Goal: Information Seeking & Learning: Check status

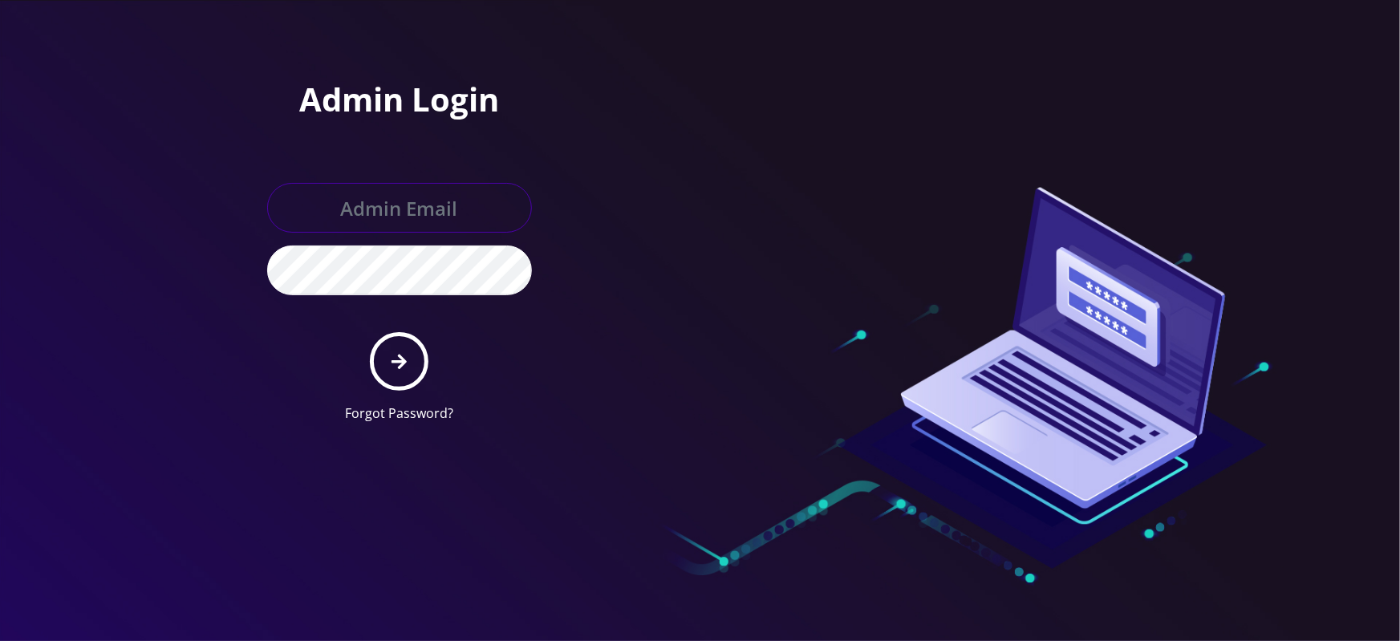
type input "master@britewireless.com"
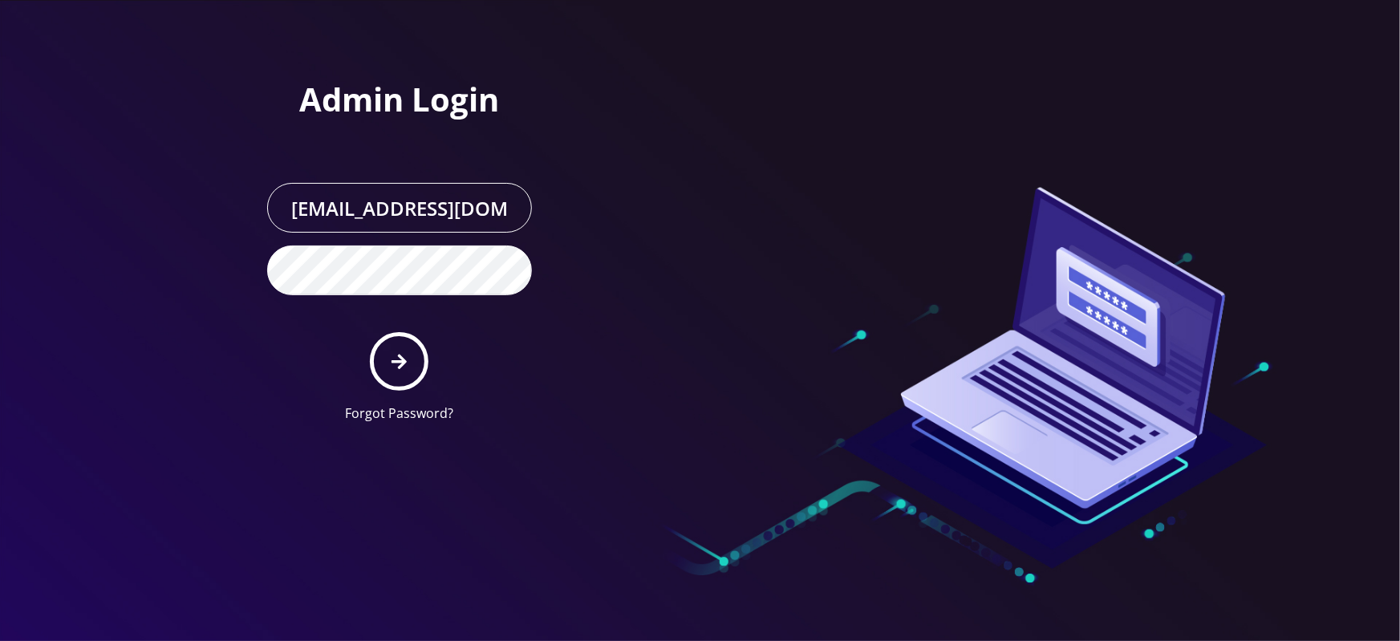
click at [411, 388] on form "master@britewireless.com Forgot Password?" at bounding box center [399, 303] width 265 height 240
click at [404, 367] on icon "submit" at bounding box center [398, 362] width 15 height 18
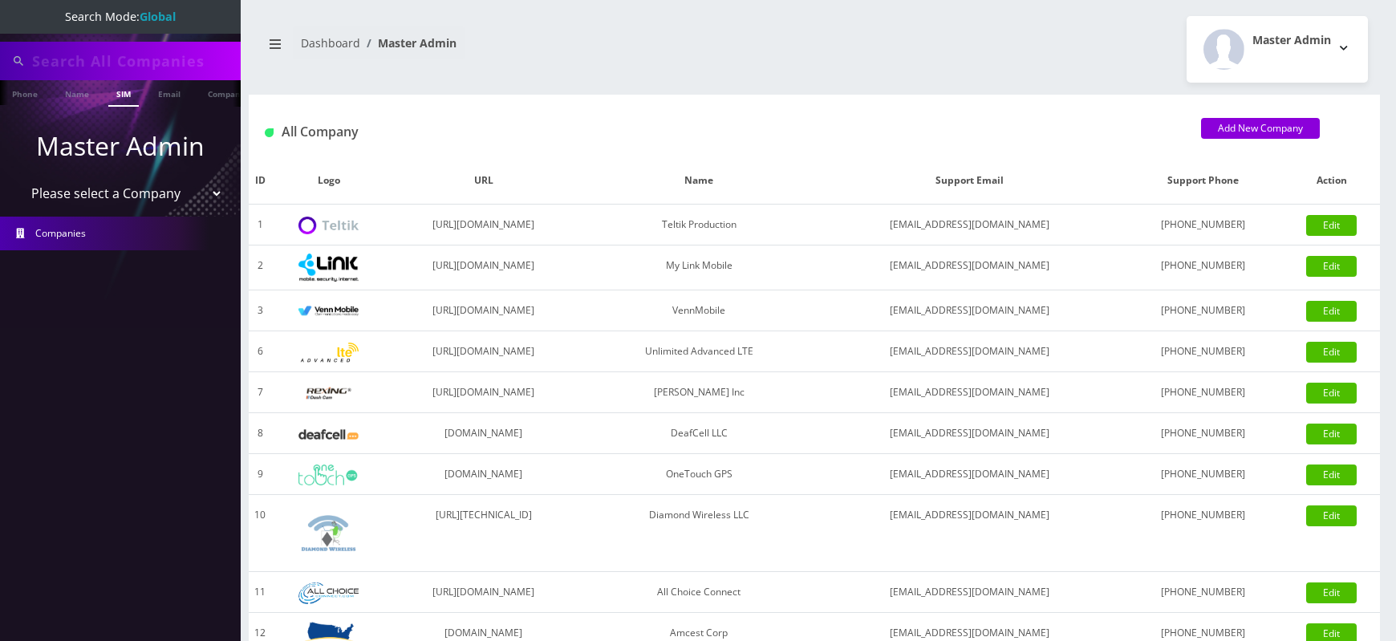
scroll to position [0, 8]
type input "5516"
click at [140, 169] on li "Master Admin Please select a Company Teltik Production My Link Mobile VennMobil…" at bounding box center [120, 166] width 241 height 90
select select "1"
click at [18, 178] on select "Please select a Company Teltik Production My Link Mobile VennMobile Unlimited A…" at bounding box center [120, 193] width 205 height 30
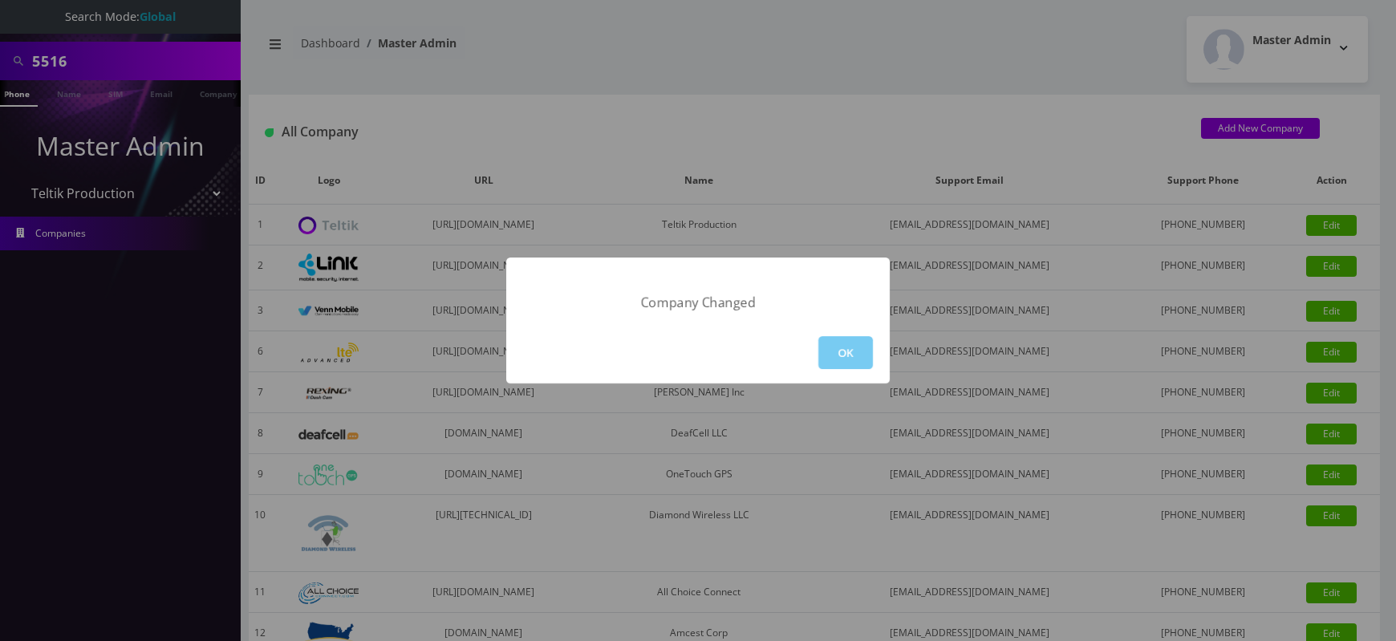
click at [835, 348] on button "OK" at bounding box center [845, 352] width 55 height 33
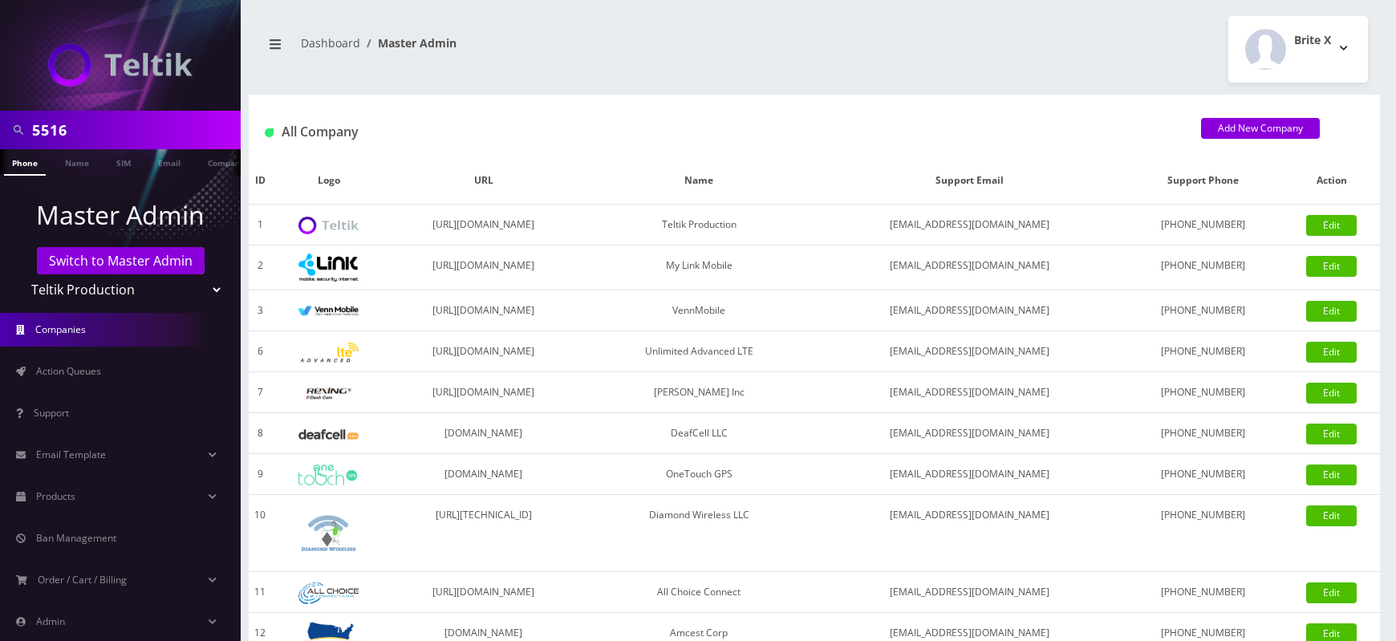
click at [67, 134] on input "5516" at bounding box center [134, 130] width 205 height 30
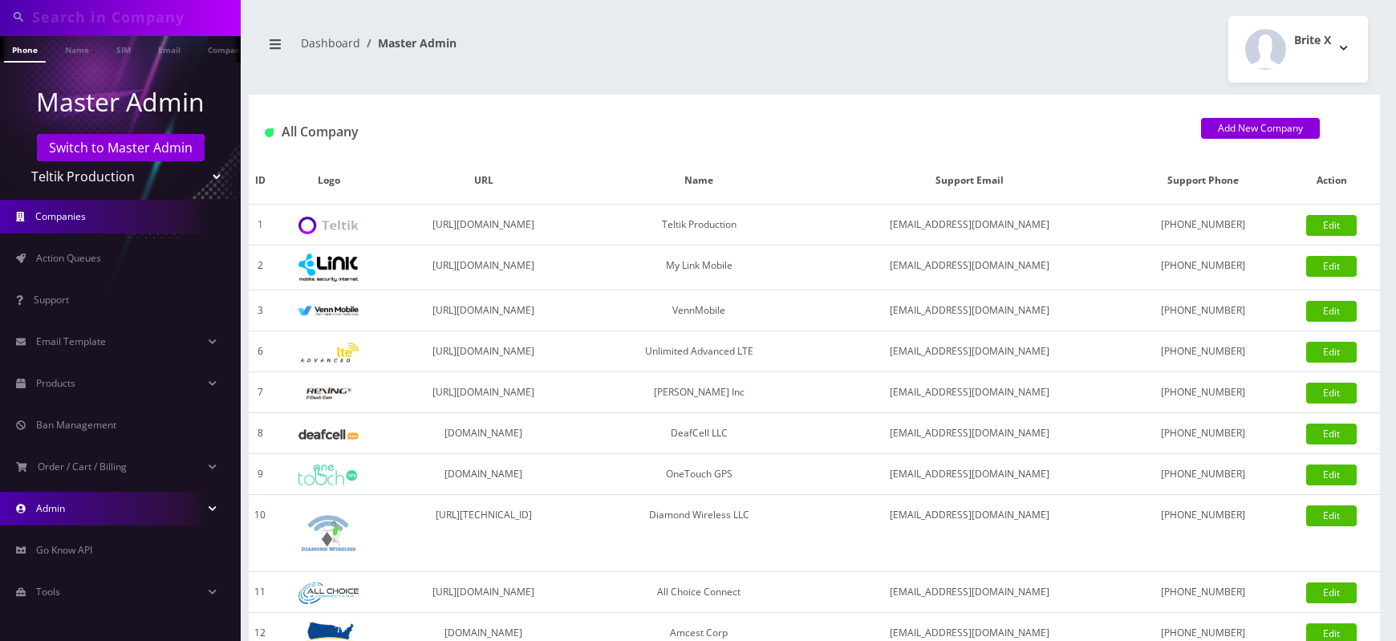
click at [70, 503] on link "Admin" at bounding box center [120, 509] width 241 height 34
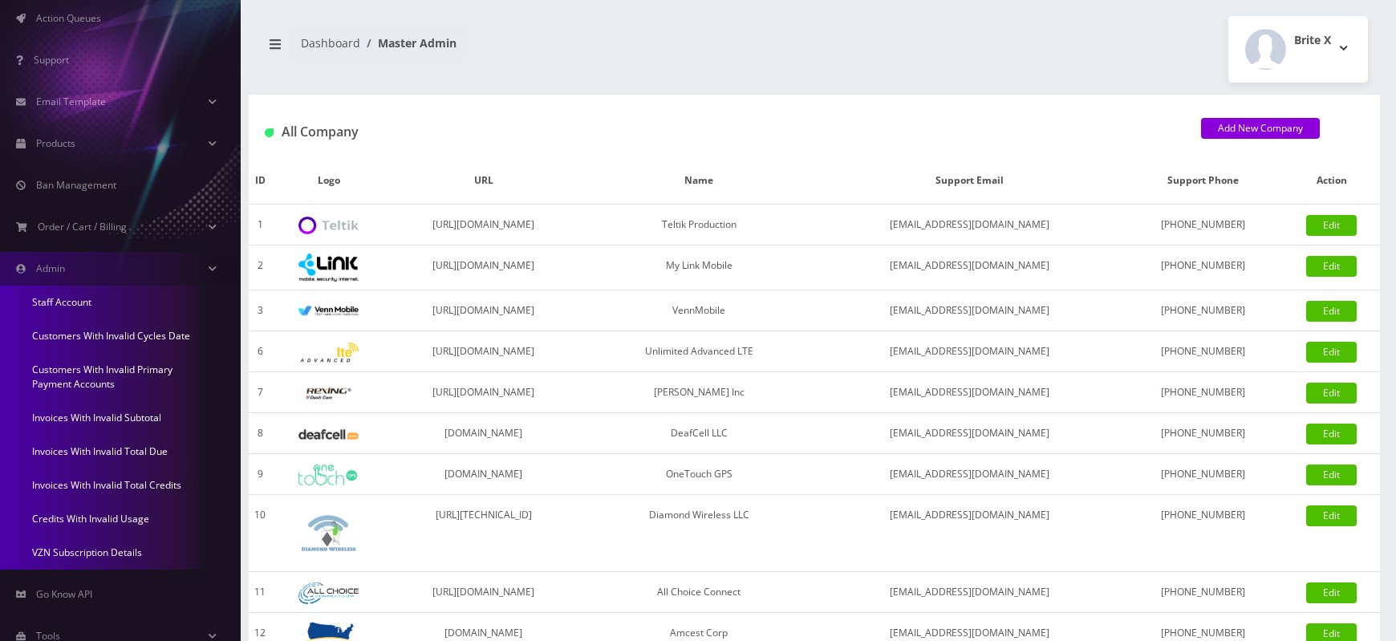
scroll to position [354, 0]
click at [108, 513] on link "Credits With Invalid Usage" at bounding box center [120, 518] width 241 height 34
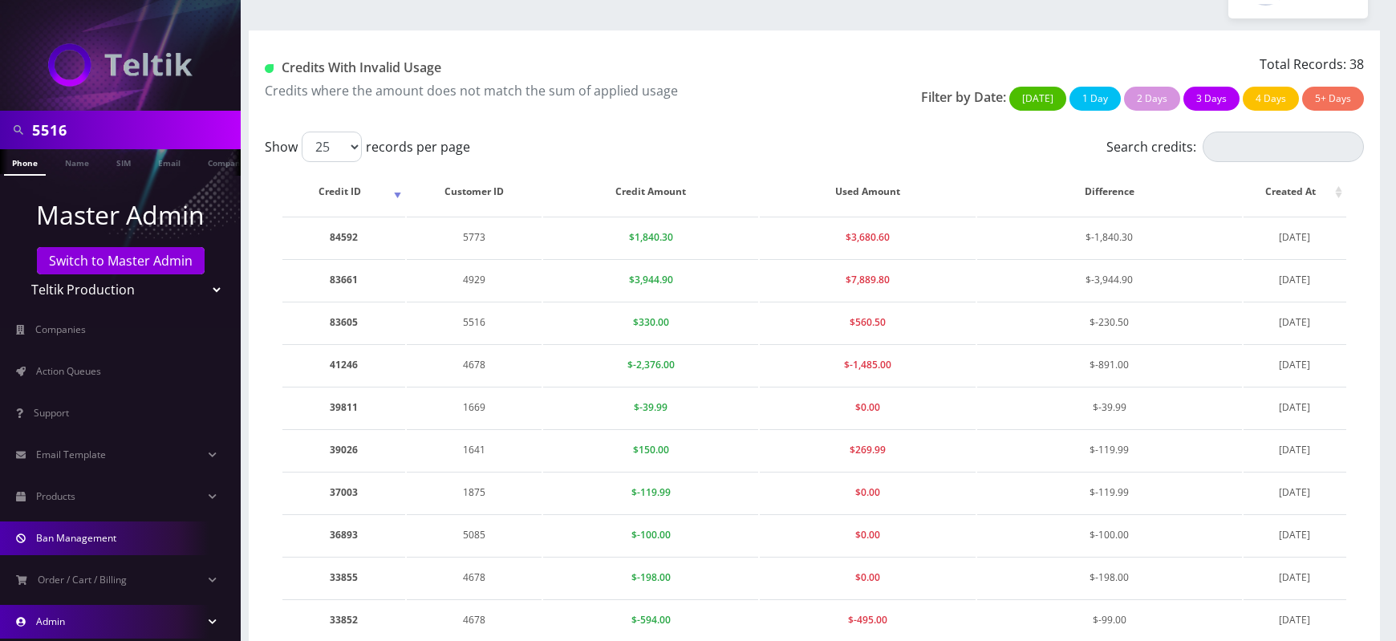
scroll to position [113, 0]
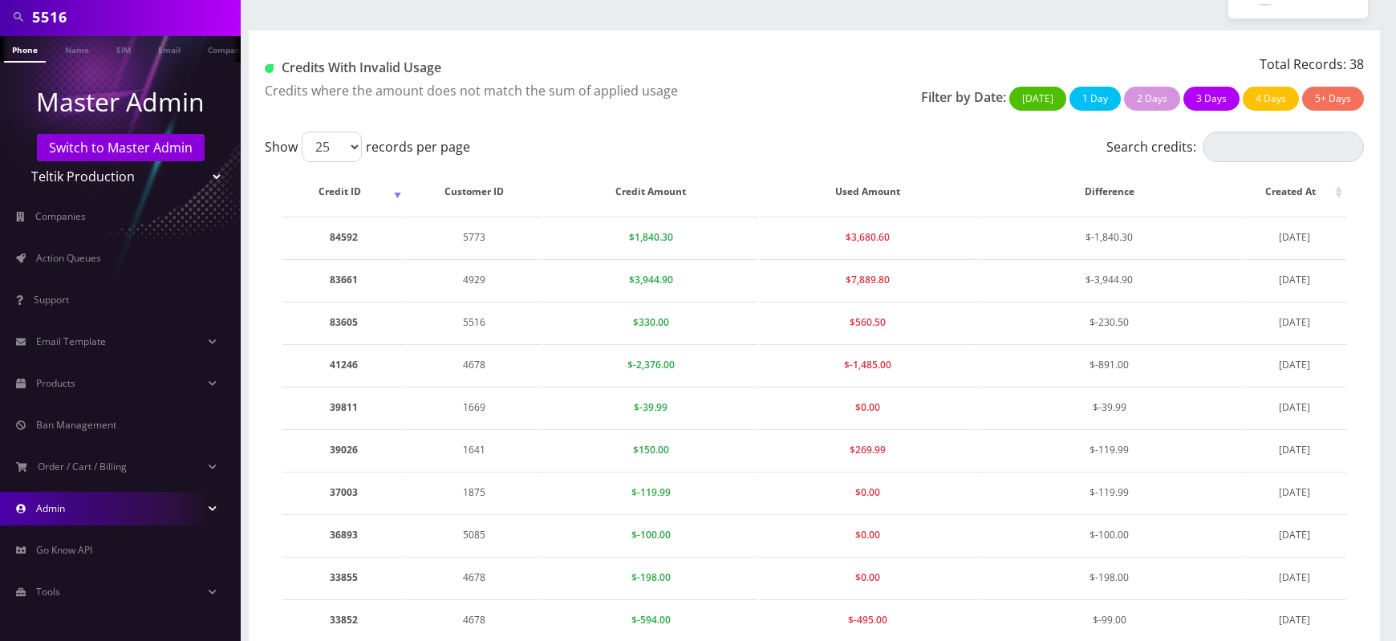
click at [119, 517] on link "Admin" at bounding box center [120, 509] width 241 height 34
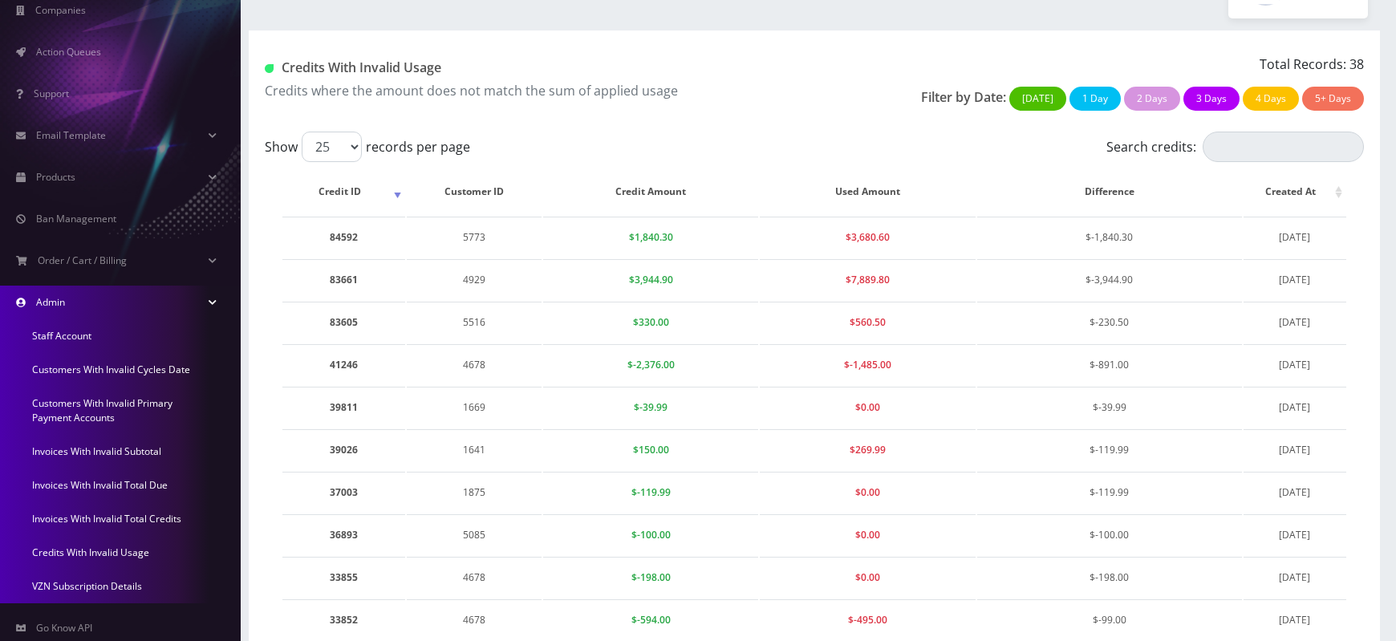
scroll to position [322, 0]
click at [109, 514] on link "Invoices With Invalid Total Credits" at bounding box center [120, 517] width 241 height 34
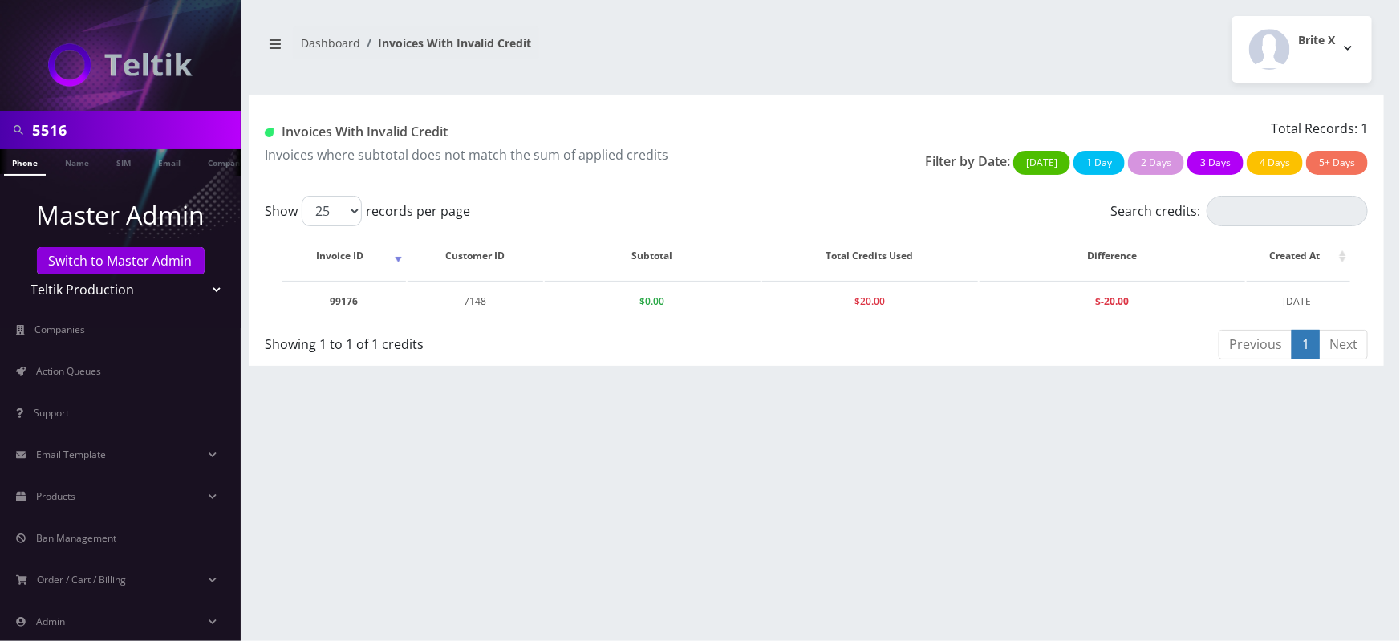
drag, startPoint x: 283, startPoint y: 136, endPoint x: 440, endPoint y: 127, distance: 156.7
click at [440, 127] on h1 "Invoices With Invalid Credit" at bounding box center [535, 131] width 540 height 15
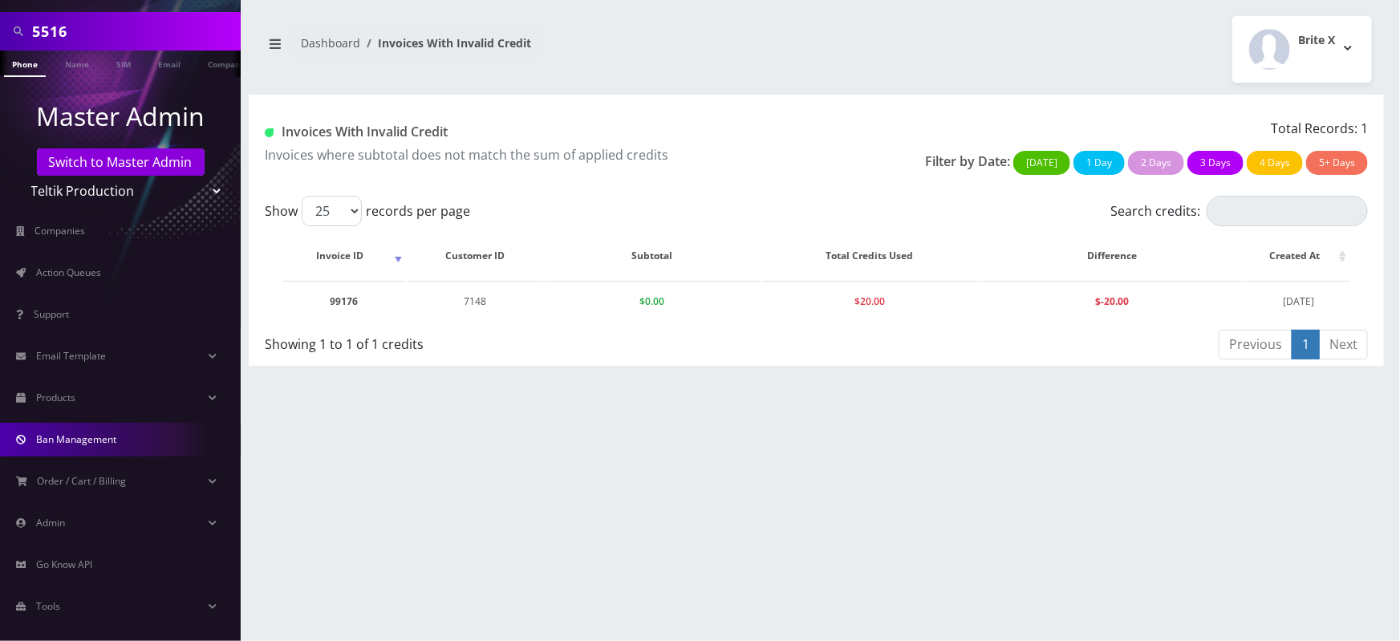
scroll to position [111, 0]
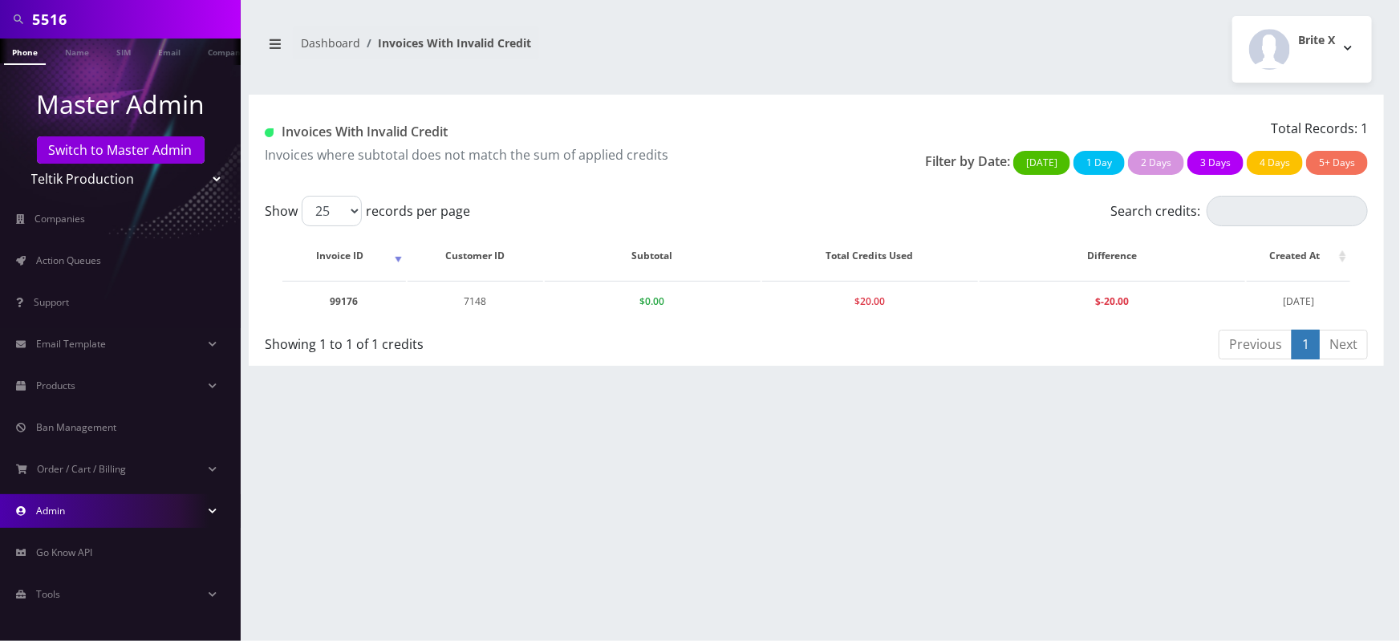
click at [142, 523] on link "Admin" at bounding box center [120, 511] width 241 height 34
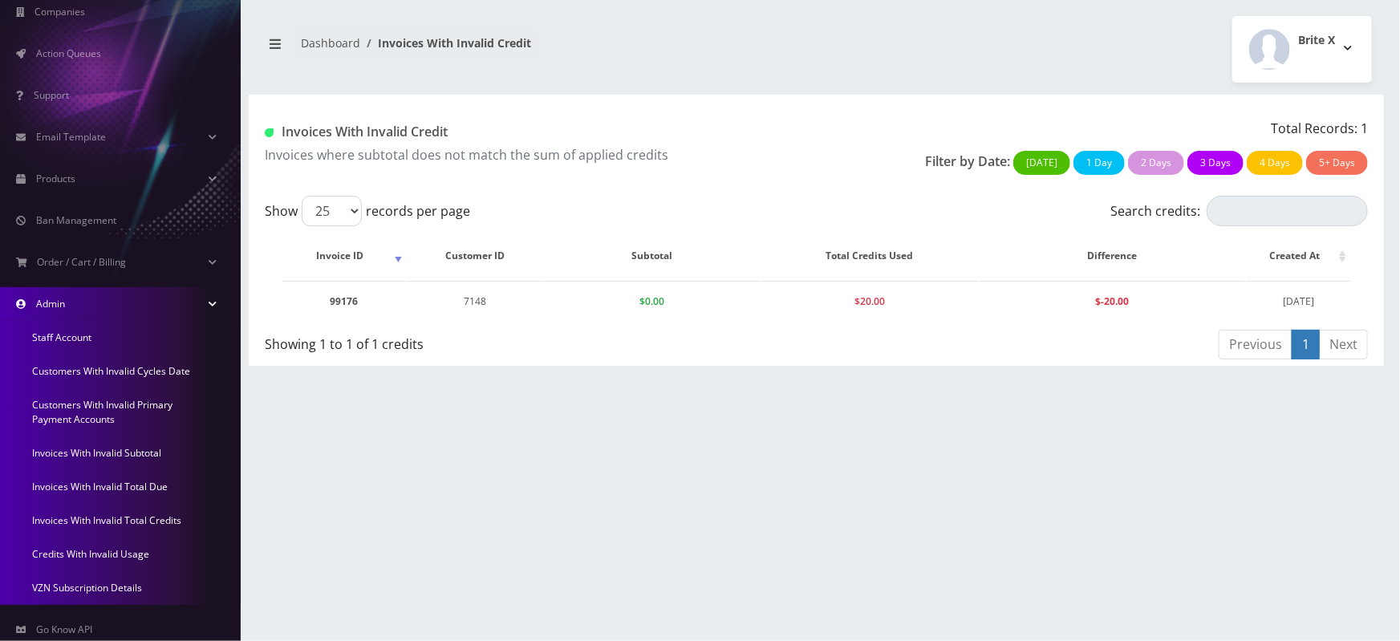
scroll to position [325, 0]
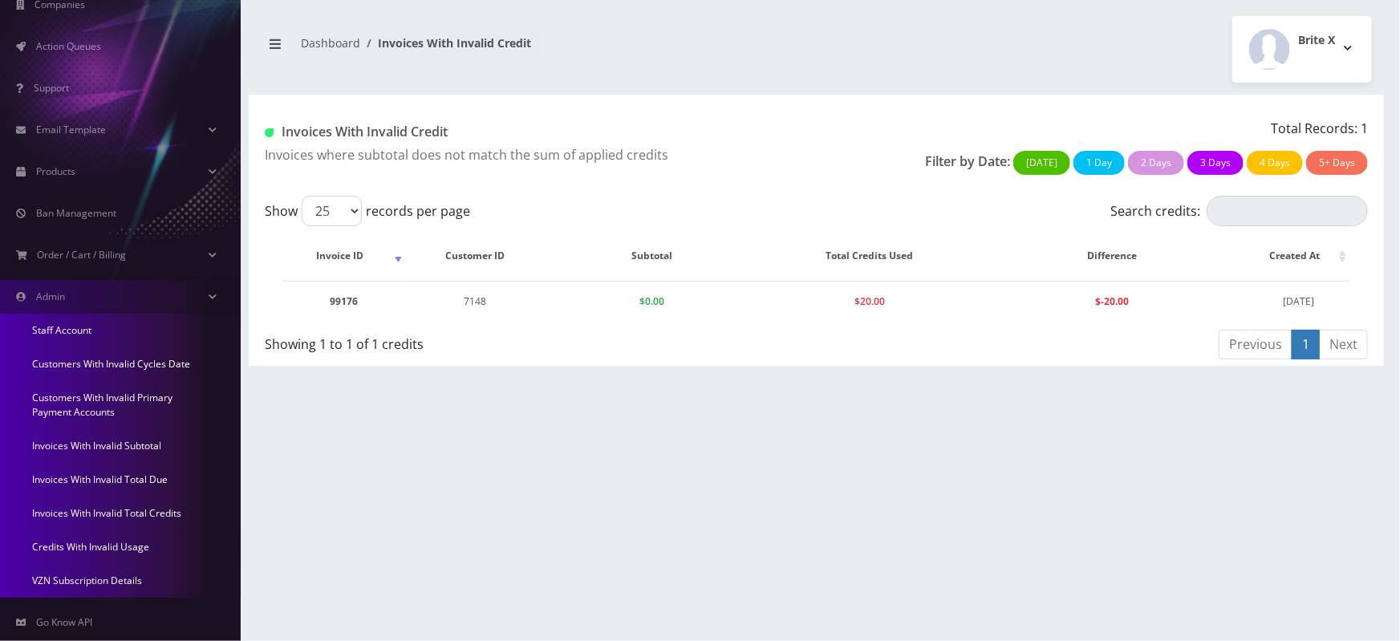
click at [111, 545] on link "Credits With Invalid Usage" at bounding box center [120, 547] width 241 height 34
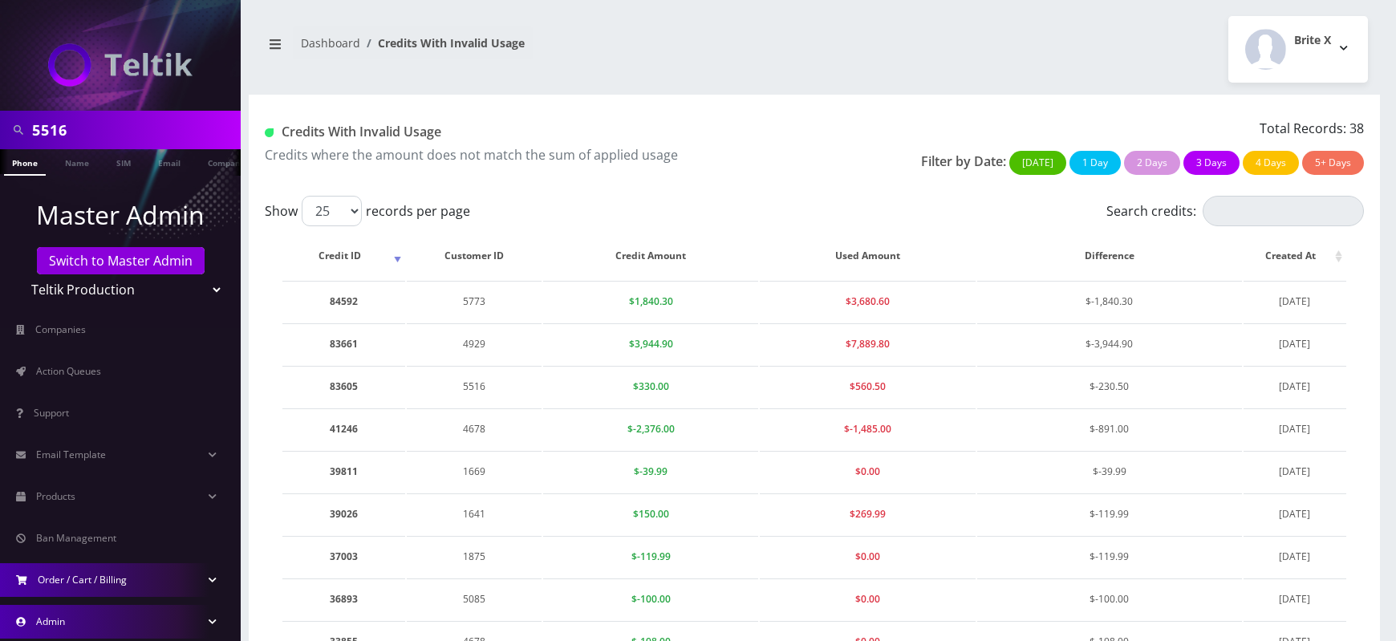
scroll to position [113, 0]
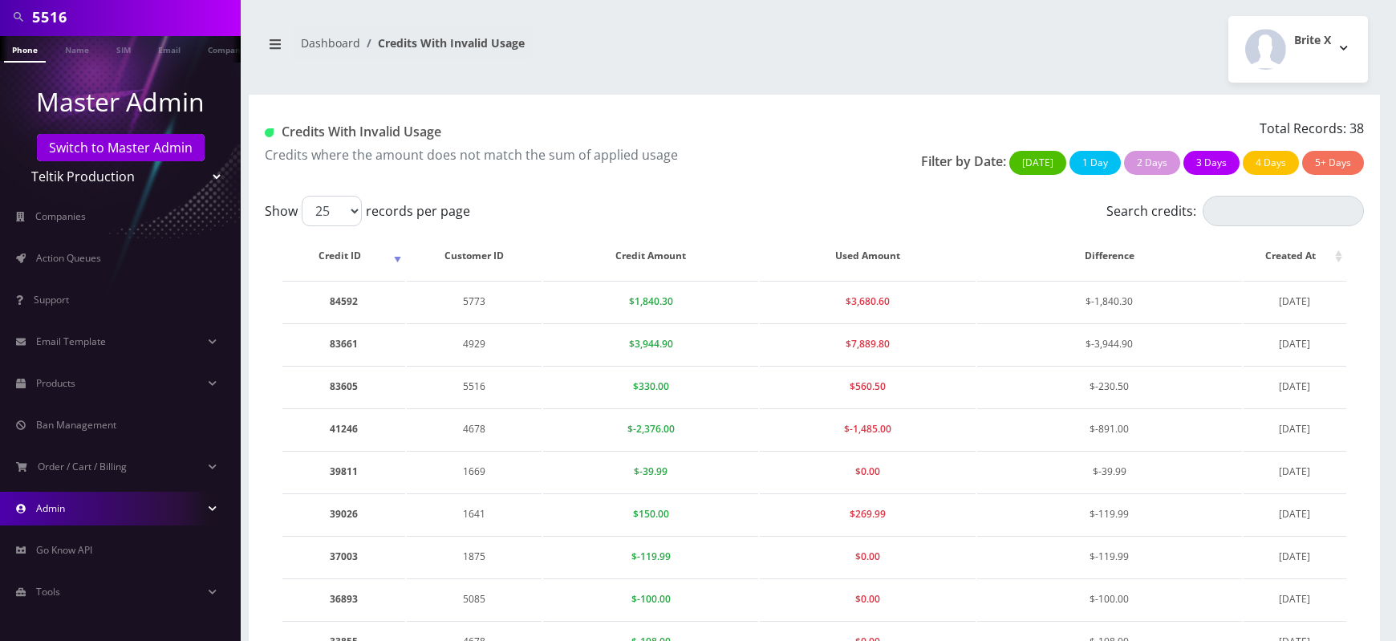
click at [92, 515] on link "Admin" at bounding box center [120, 509] width 241 height 34
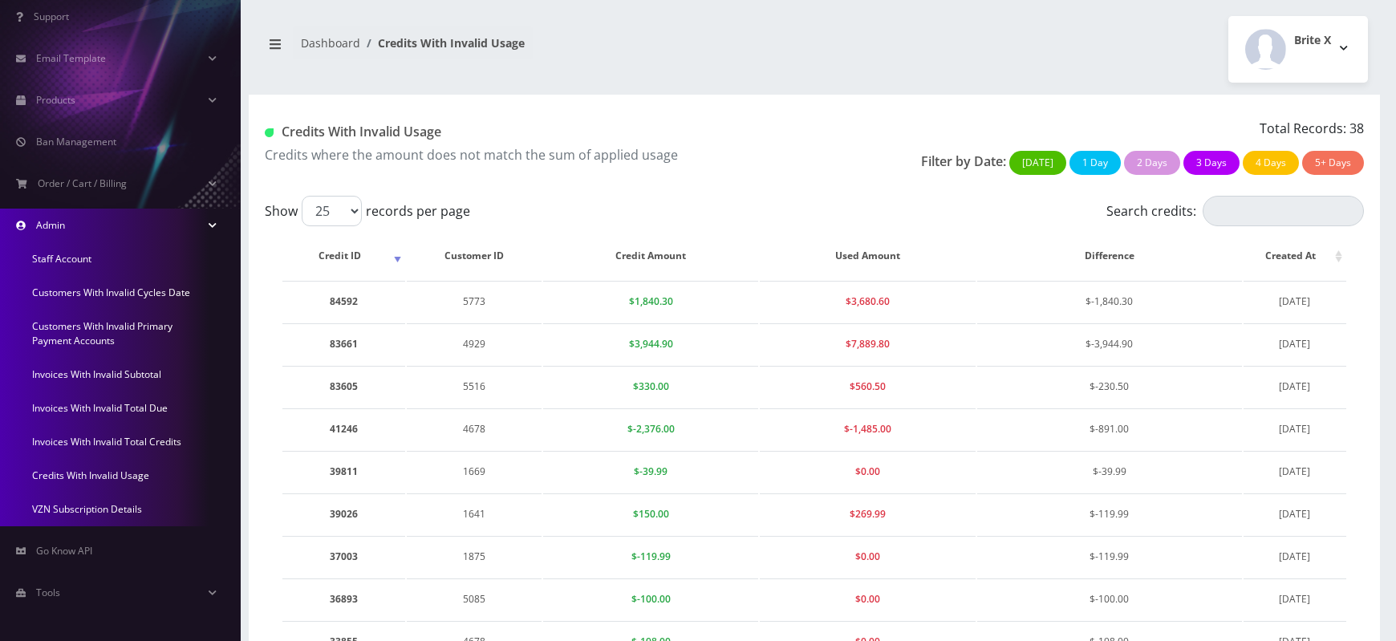
scroll to position [397, 0]
click at [97, 437] on link "Invoices With Invalid Total Credits" at bounding box center [120, 441] width 241 height 34
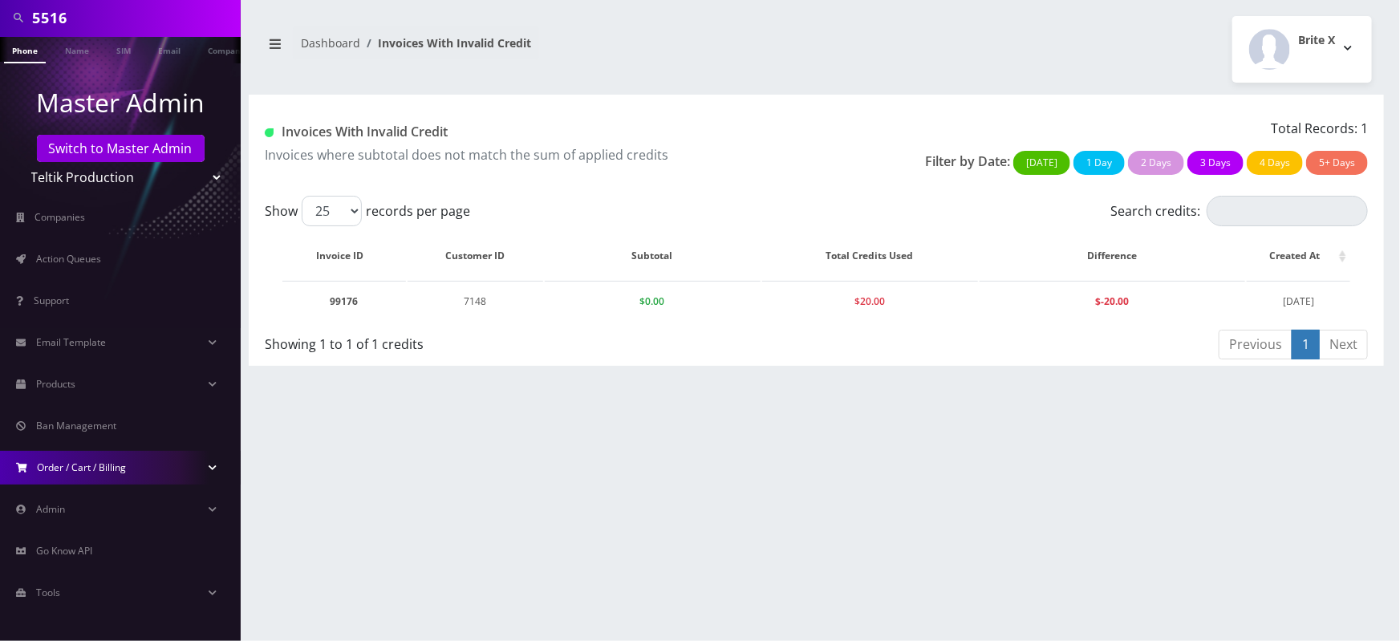
scroll to position [113, 0]
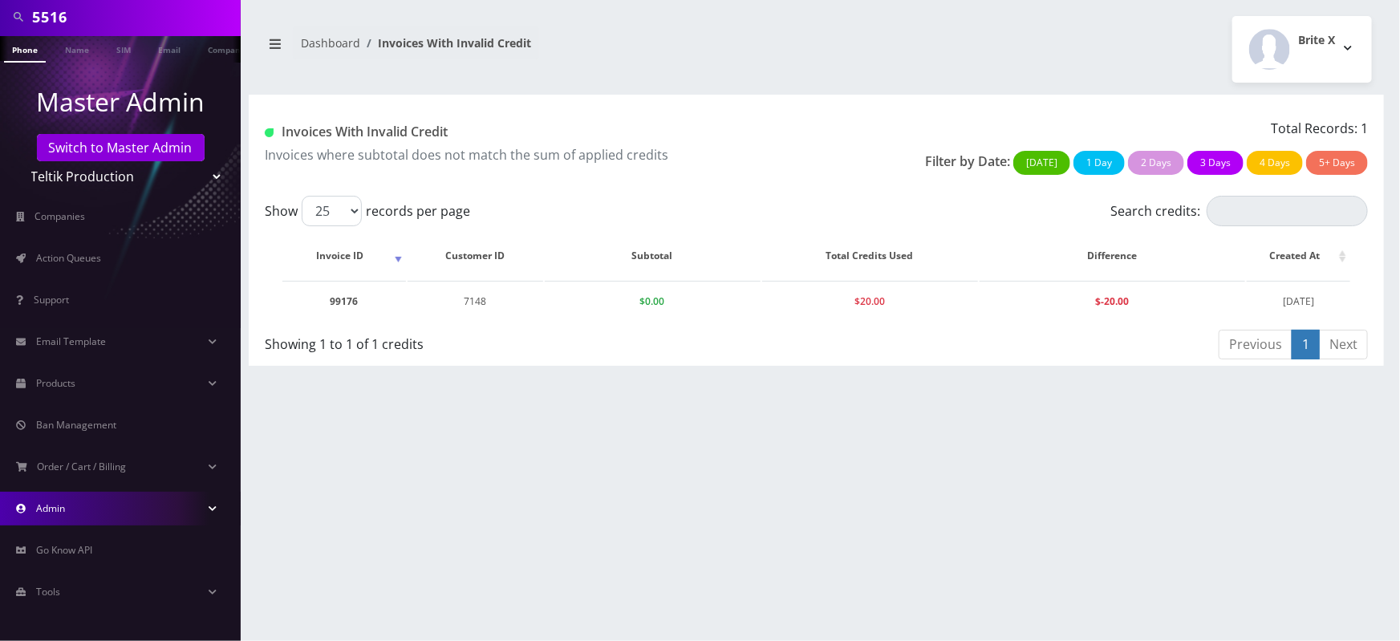
click at [100, 503] on link "Admin" at bounding box center [120, 509] width 241 height 34
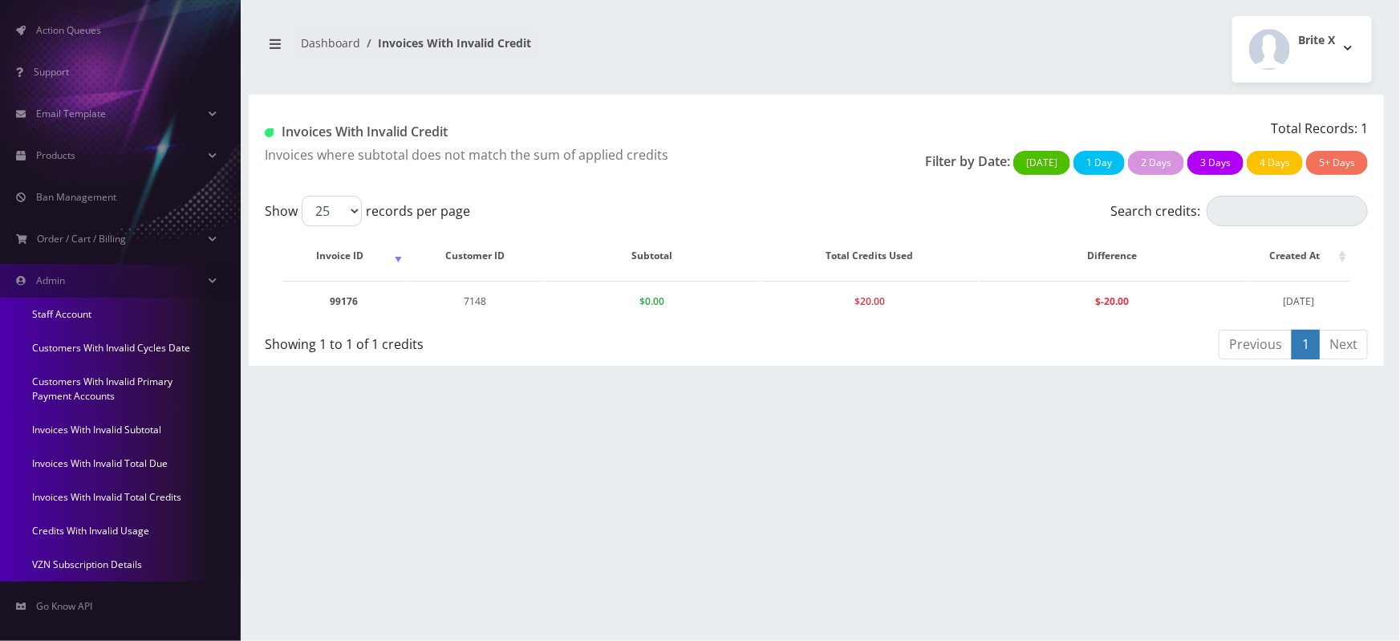
scroll to position [345, 0]
click at [124, 457] on link "Invoices With Invalid Total Due" at bounding box center [120, 460] width 241 height 34
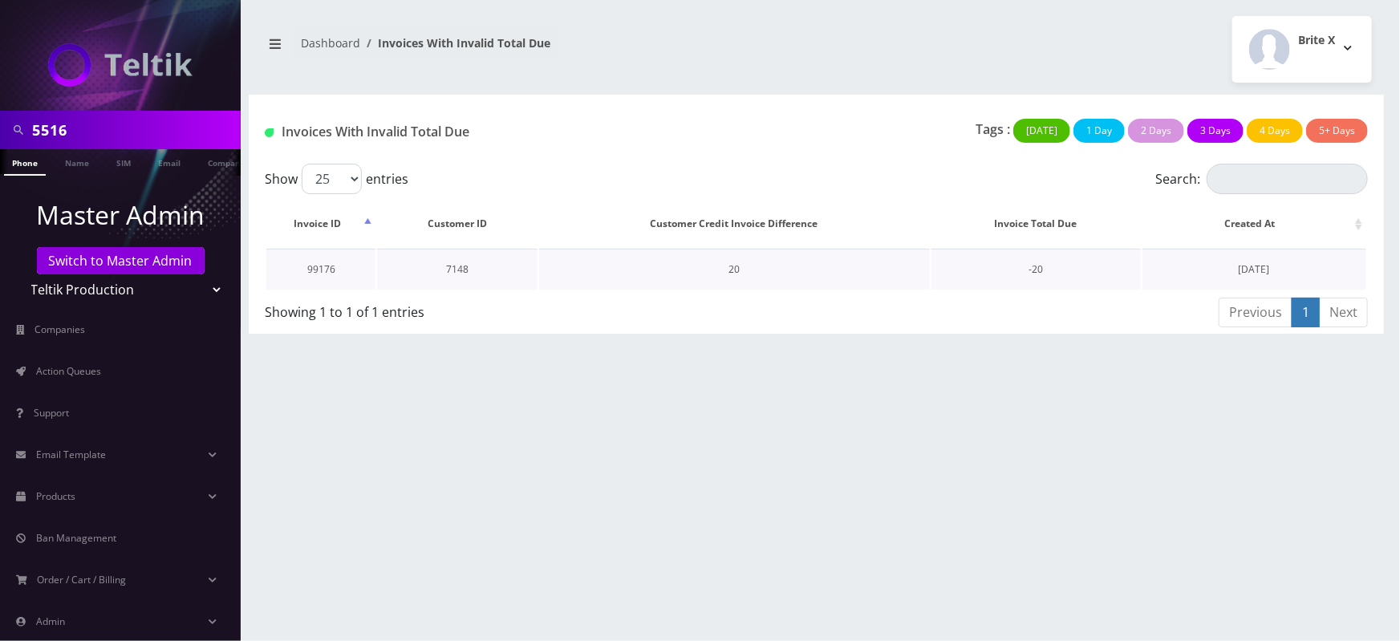
click at [449, 270] on td "7148" at bounding box center [457, 269] width 160 height 41
copy td "7148"
click at [462, 266] on td "7148" at bounding box center [457, 269] width 160 height 41
copy td "7148"
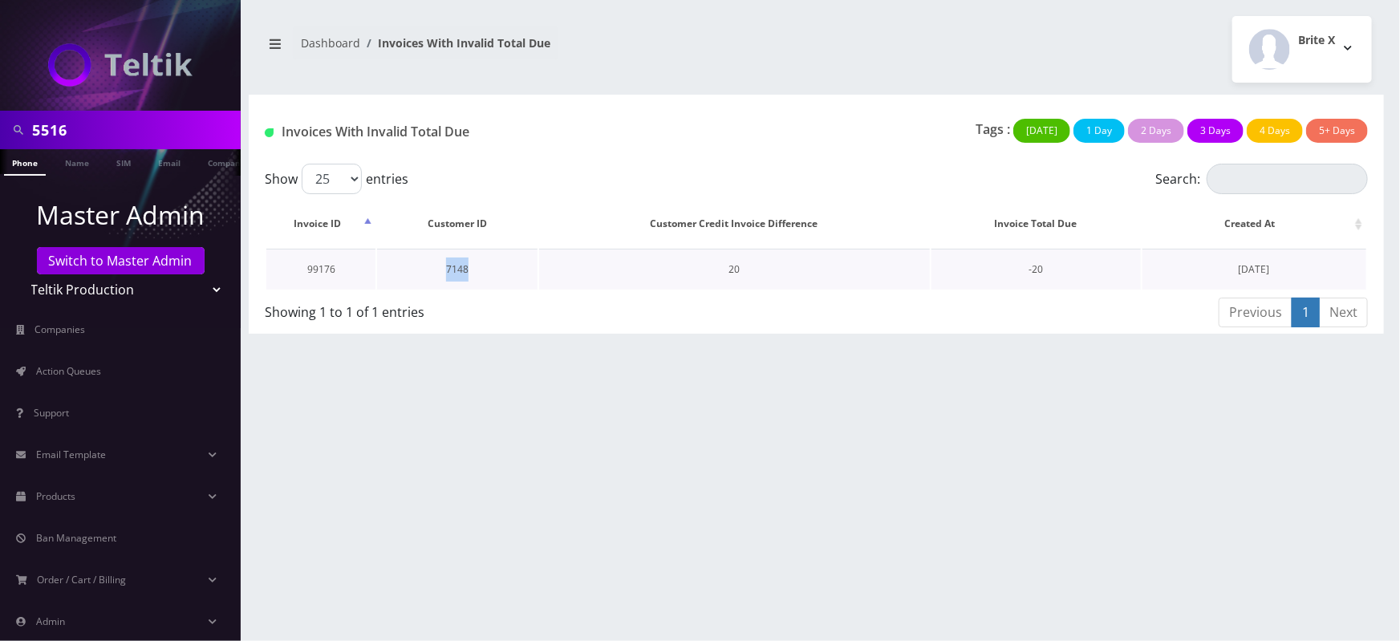
click at [462, 266] on td "7148" at bounding box center [457, 269] width 160 height 41
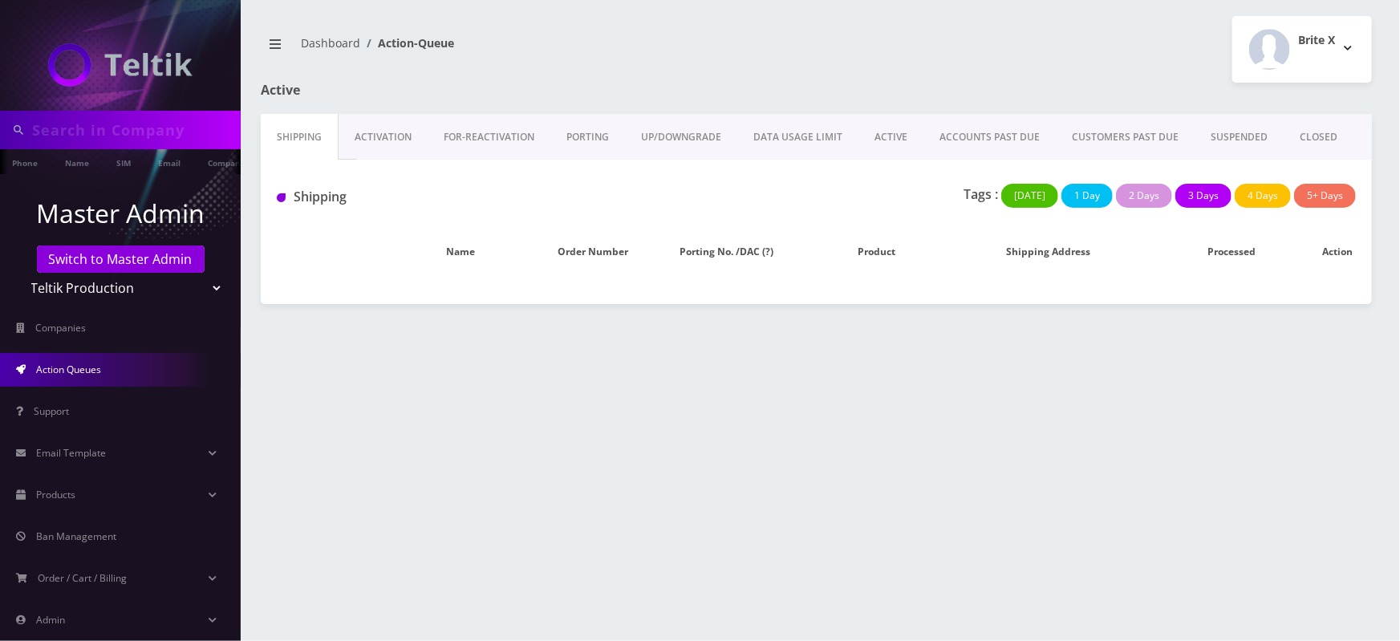
type input "5516"
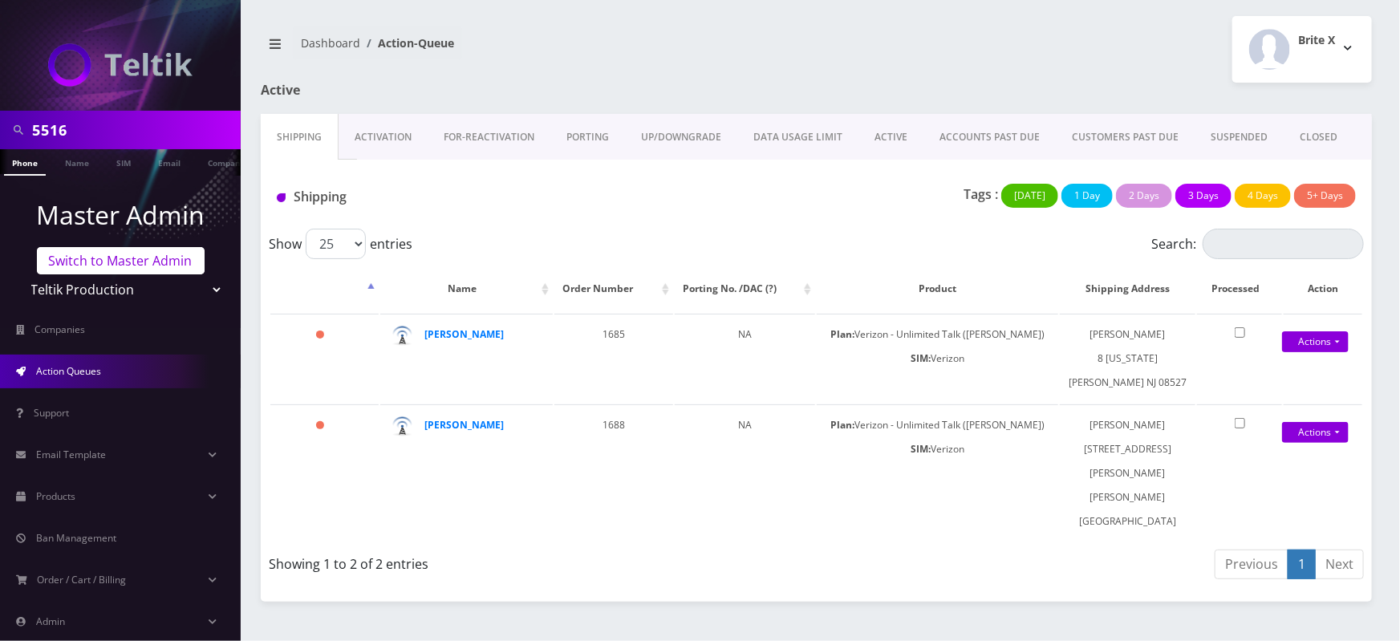
click at [136, 248] on link "Switch to Master Admin" at bounding box center [121, 260] width 168 height 27
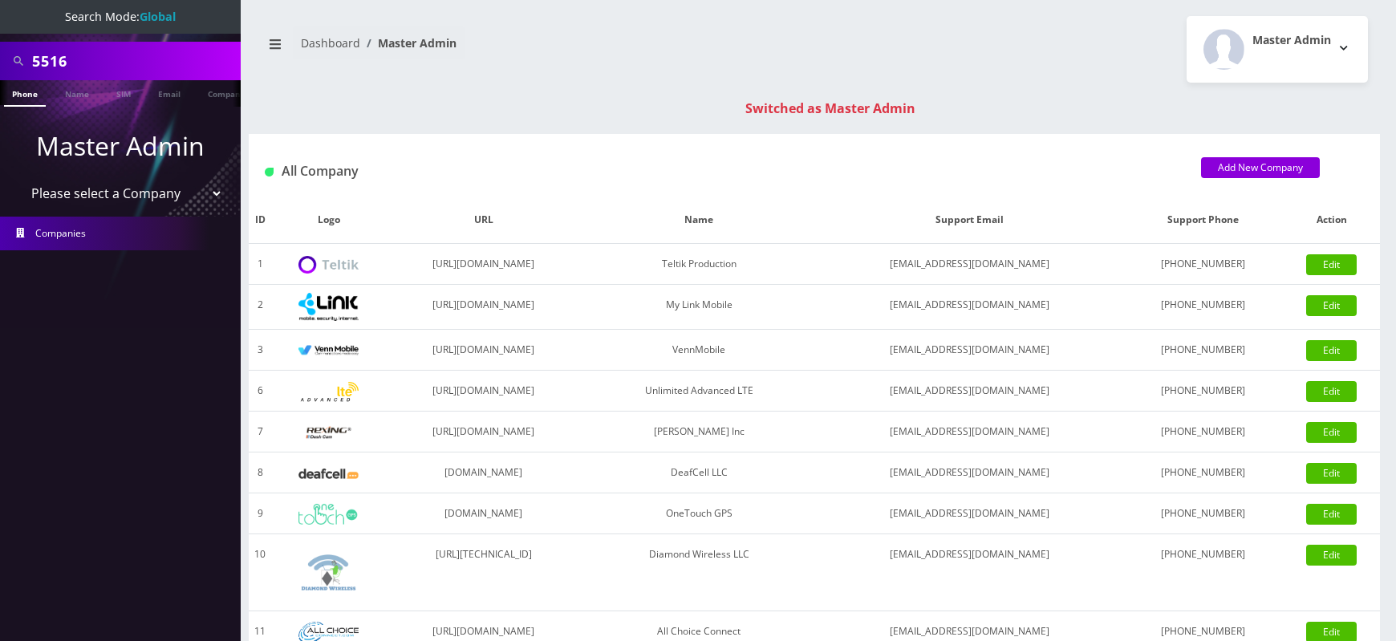
click at [47, 59] on input "5516" at bounding box center [134, 61] width 205 height 30
paste input "7148"
type input "7148"
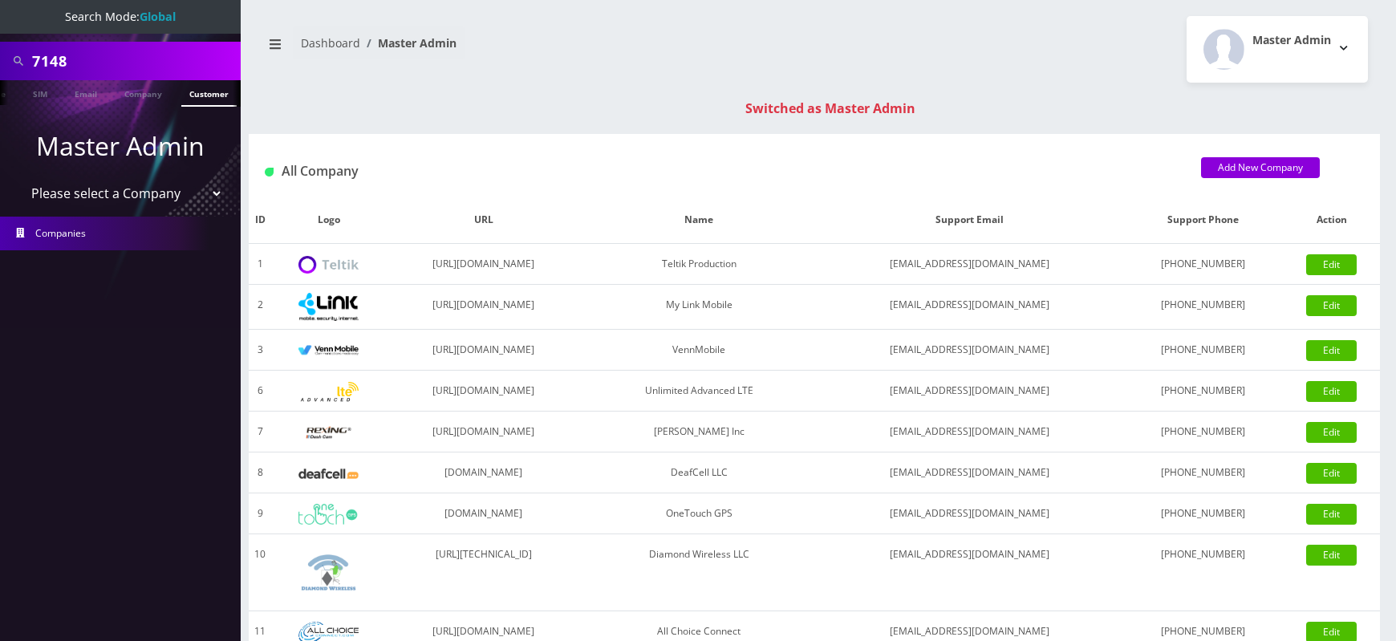
click at [197, 95] on link "Customer" at bounding box center [208, 93] width 55 height 26
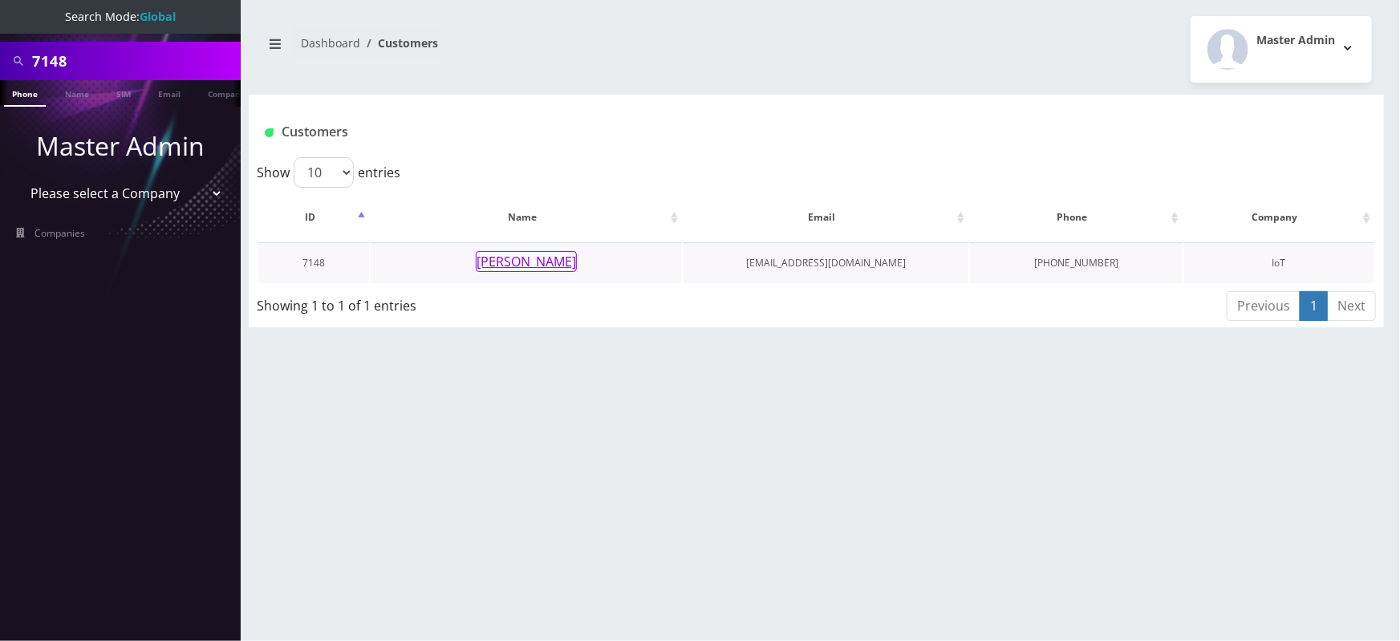
click at [517, 257] on button "[PERSON_NAME]" at bounding box center [526, 261] width 101 height 21
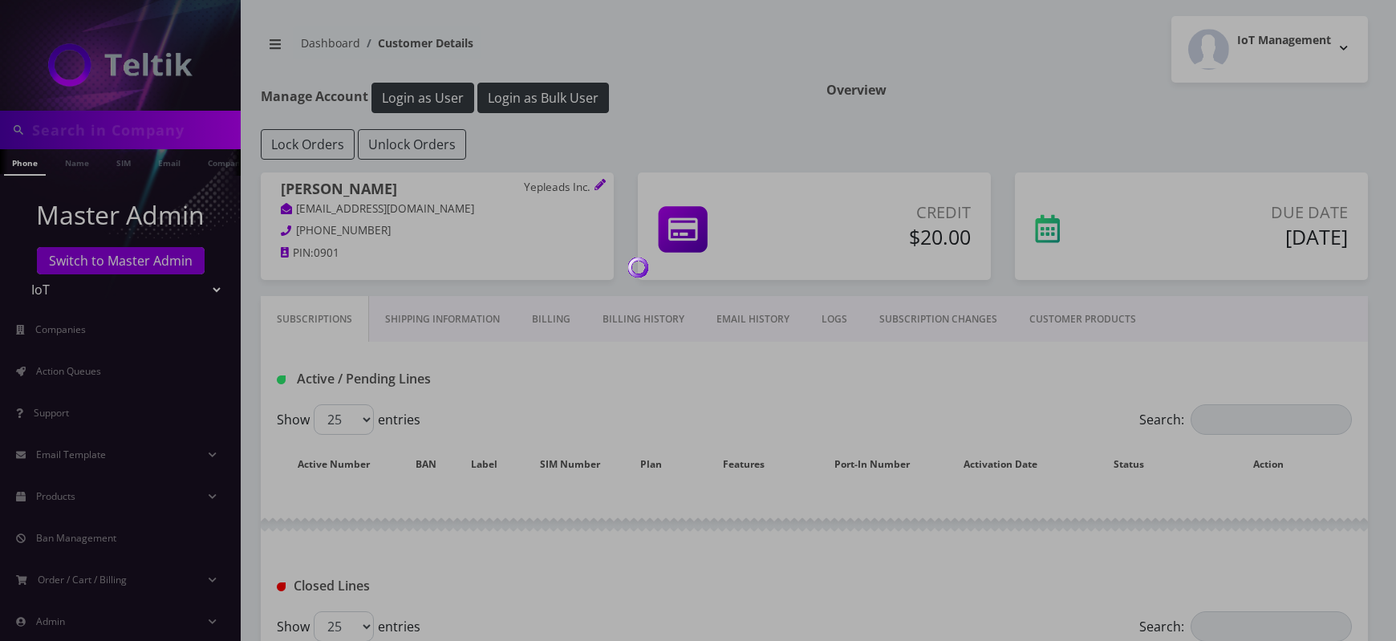
type input "7148"
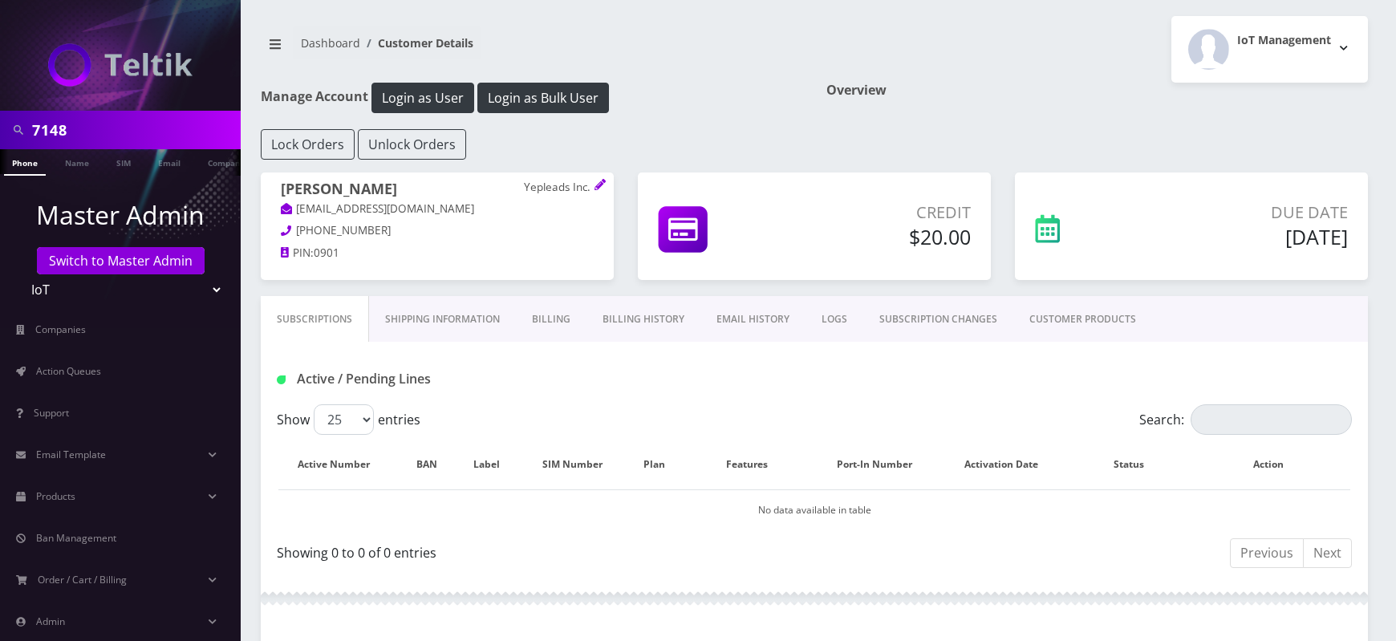
click at [632, 323] on link "Billing History" at bounding box center [643, 319] width 114 height 47
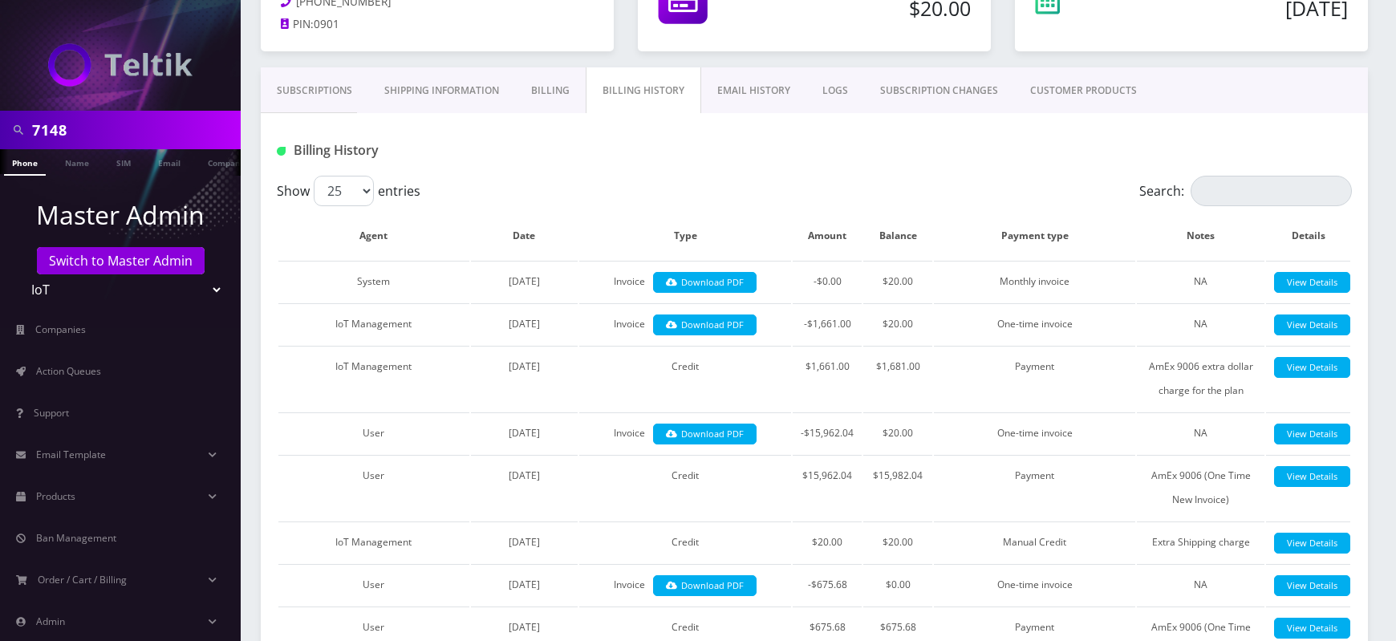
scroll to position [233, 0]
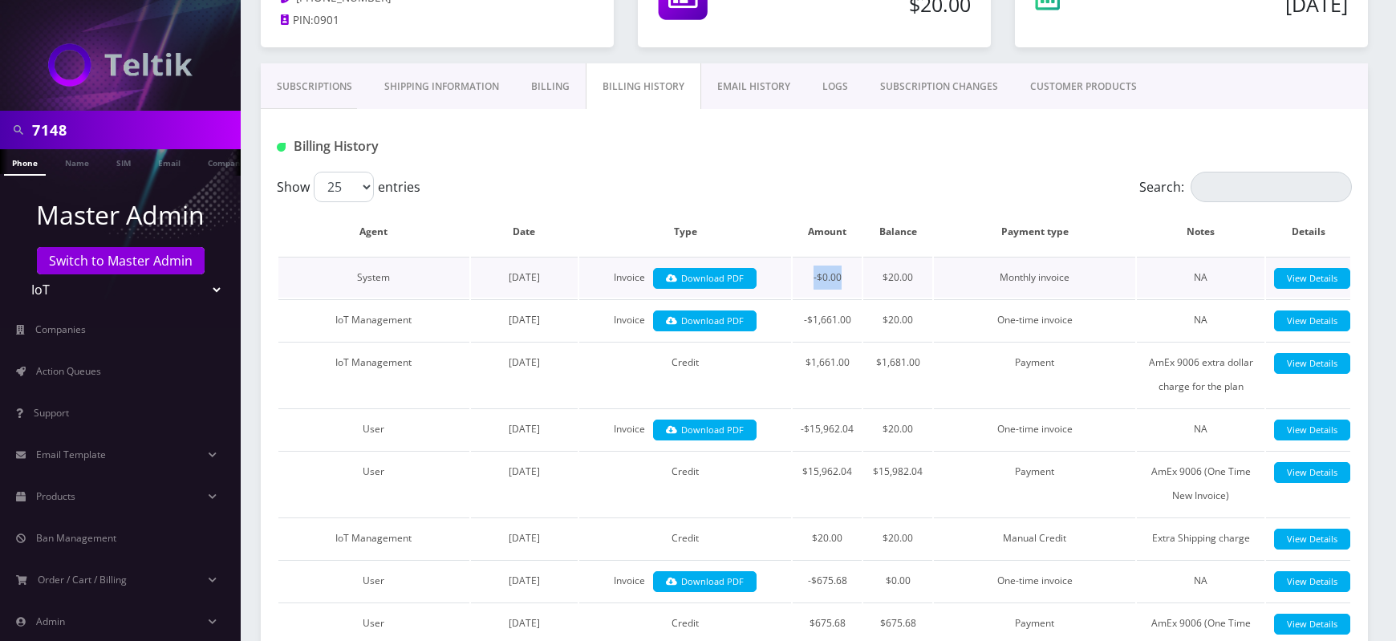
drag, startPoint x: 813, startPoint y: 274, endPoint x: 851, endPoint y: 274, distance: 37.7
click at [851, 274] on td "-$0.00" at bounding box center [827, 277] width 69 height 41
click at [820, 156] on div at bounding box center [997, 146] width 732 height 26
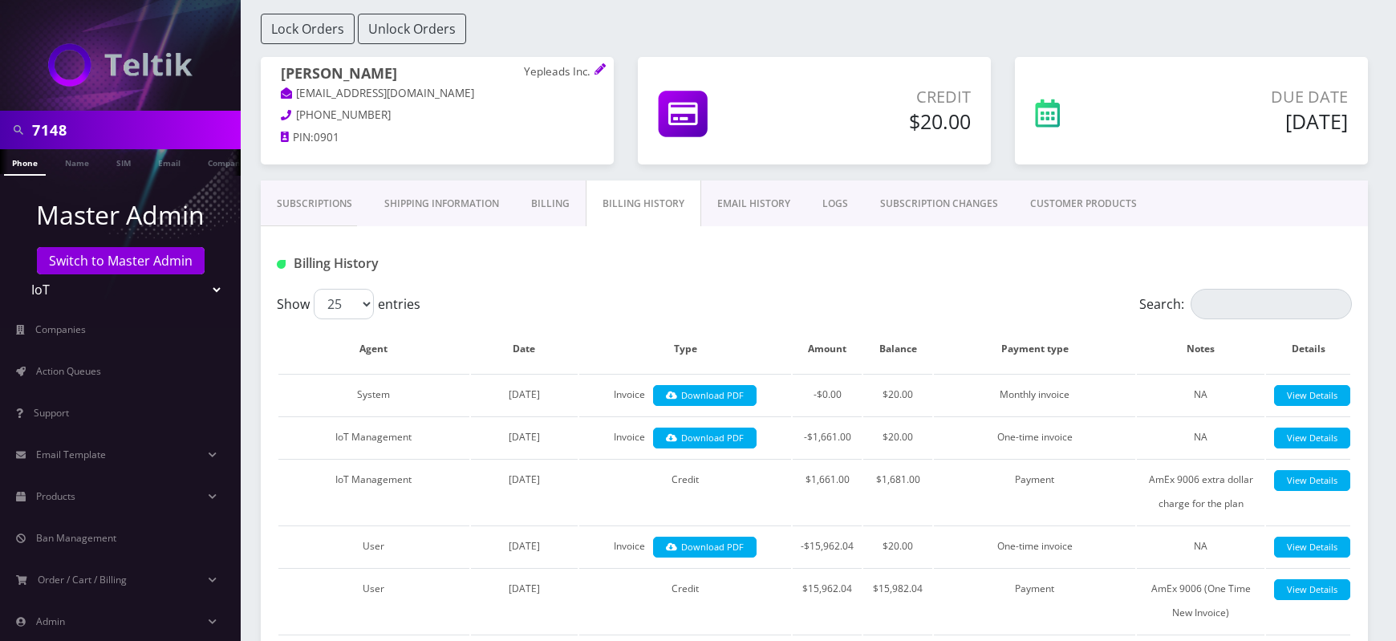
scroll to position [112, 0]
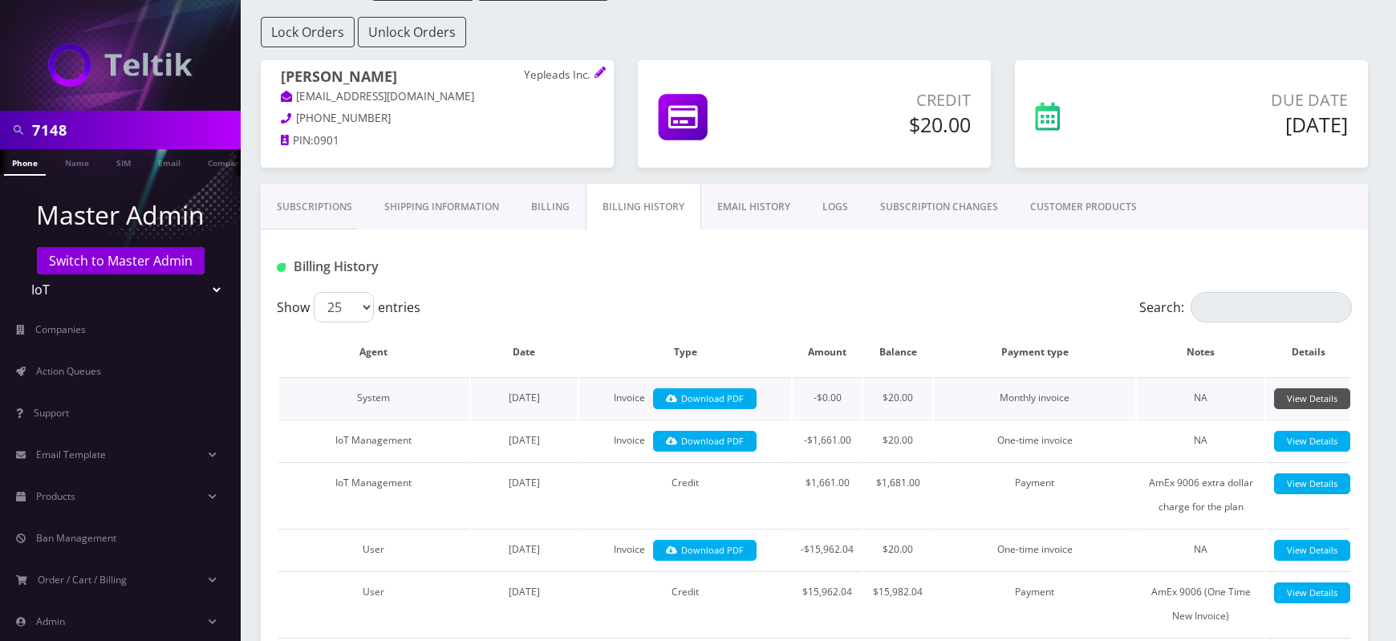
click at [1298, 405] on link "View Details" at bounding box center [1312, 399] width 76 height 22
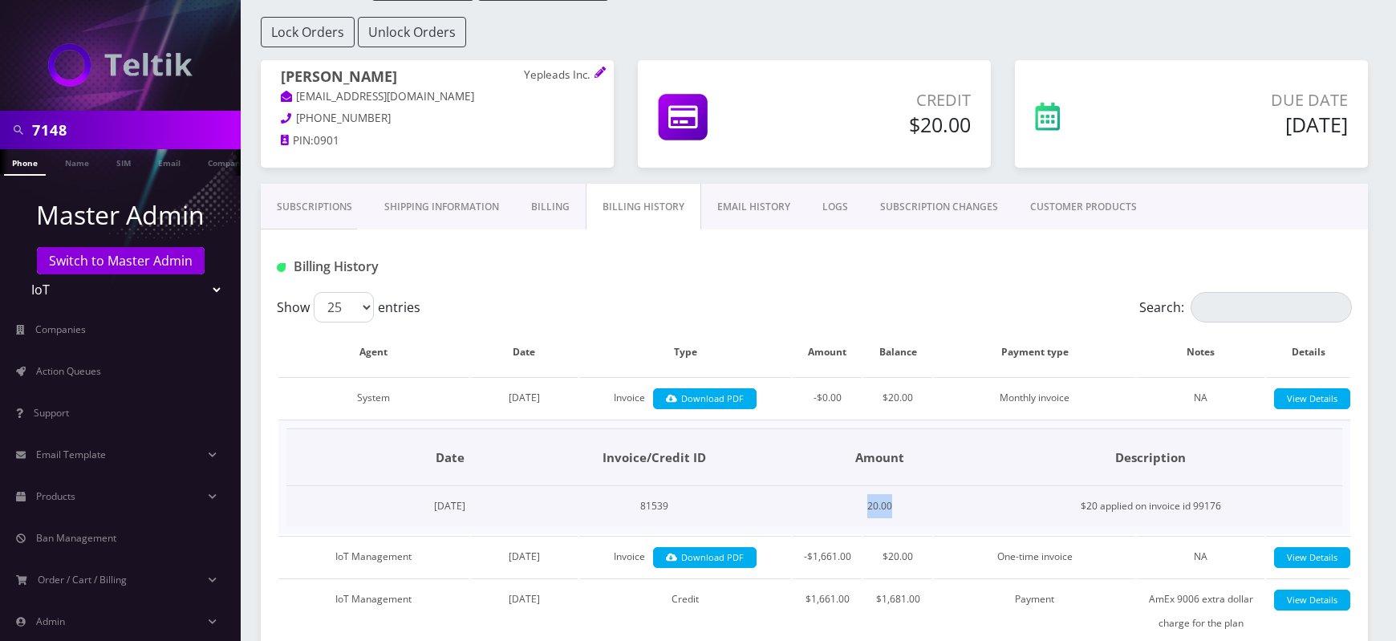
drag, startPoint x: 902, startPoint y: 503, endPoint x: 947, endPoint y: 501, distance: 44.2
click at [947, 501] on td "20.00" at bounding box center [880, 506] width 159 height 41
drag, startPoint x: 1097, startPoint y: 505, endPoint x: 1235, endPoint y: 507, distance: 138.0
click at [1235, 507] on td "$20 applied on invoice id 99176" at bounding box center [1150, 506] width 383 height 41
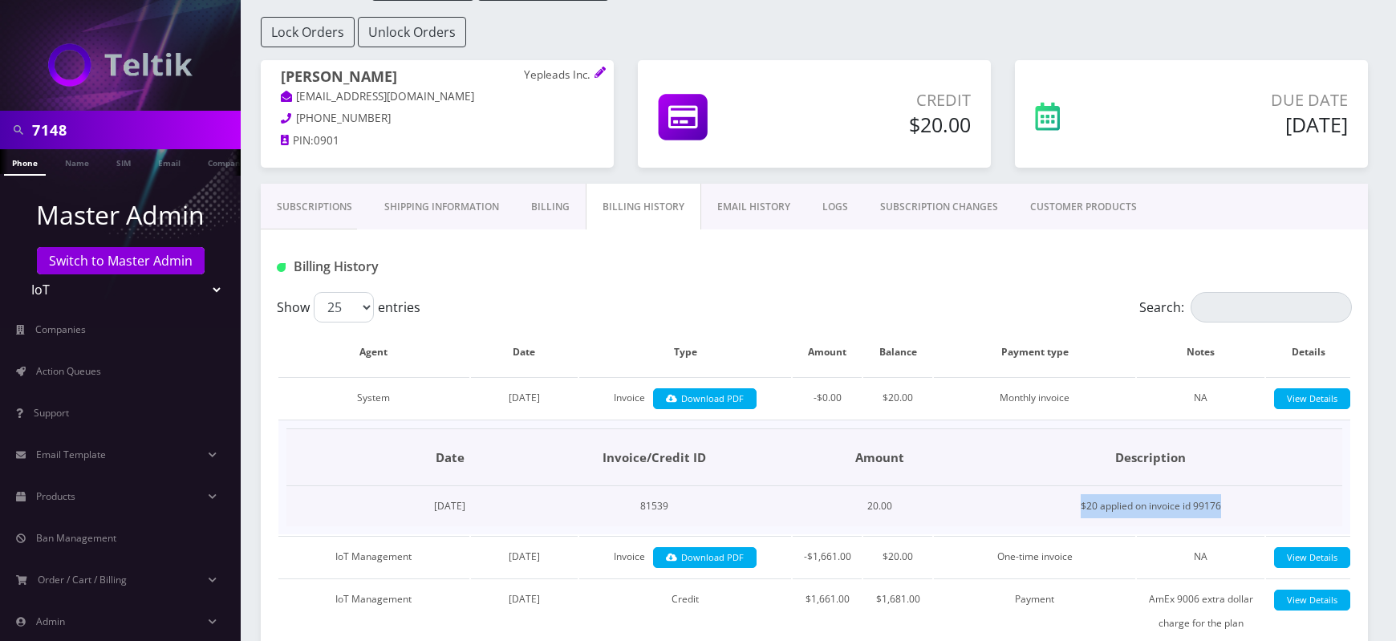
click at [1235, 507] on td "$20 applied on invoice id 99176" at bounding box center [1150, 506] width 383 height 41
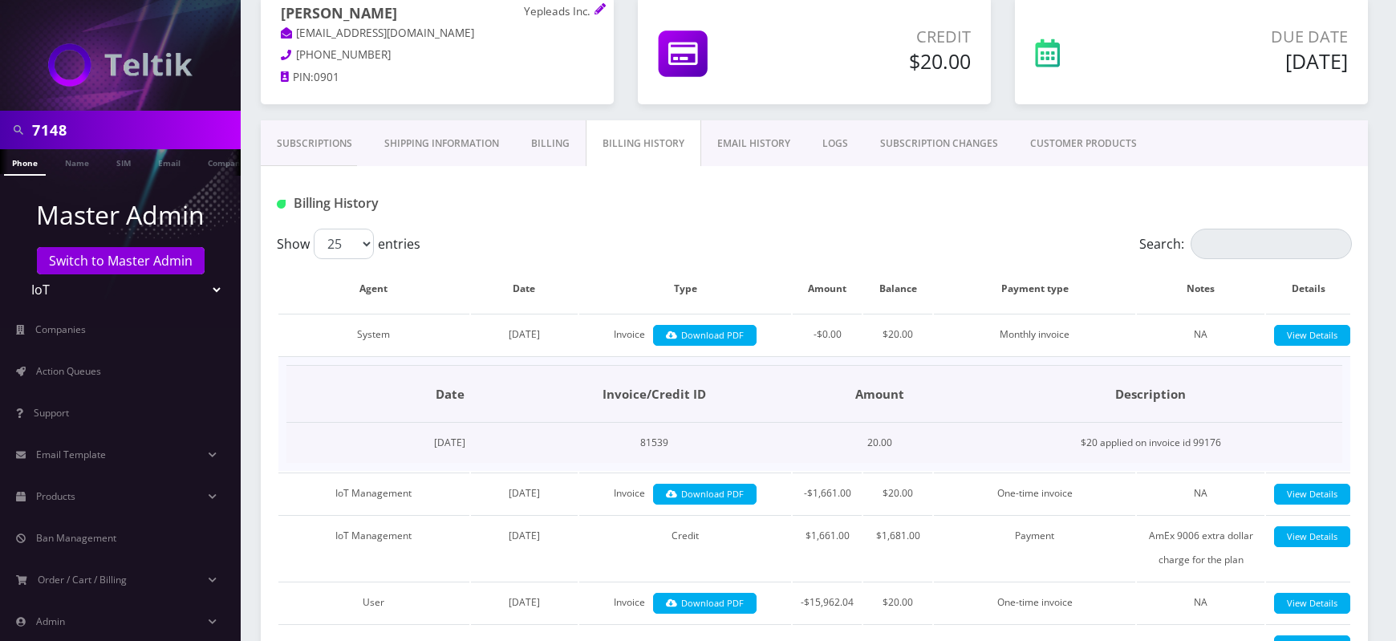
scroll to position [180, 0]
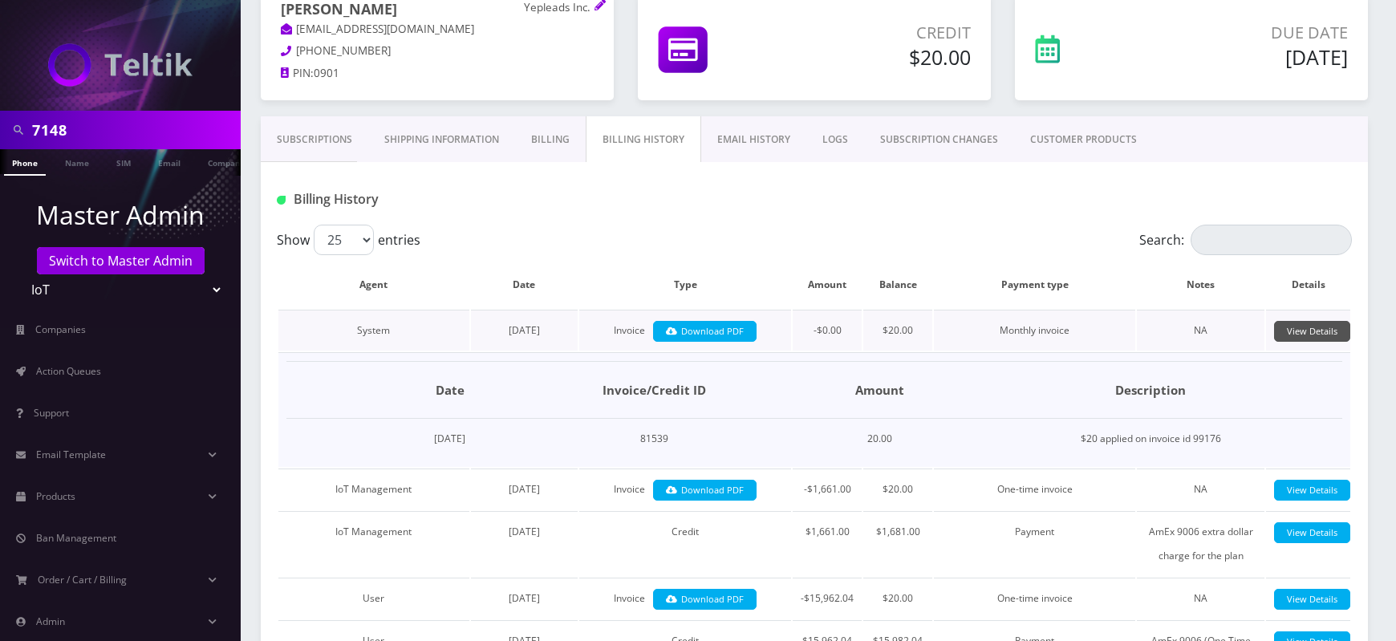
click at [1295, 330] on link "View Details" at bounding box center [1312, 332] width 76 height 22
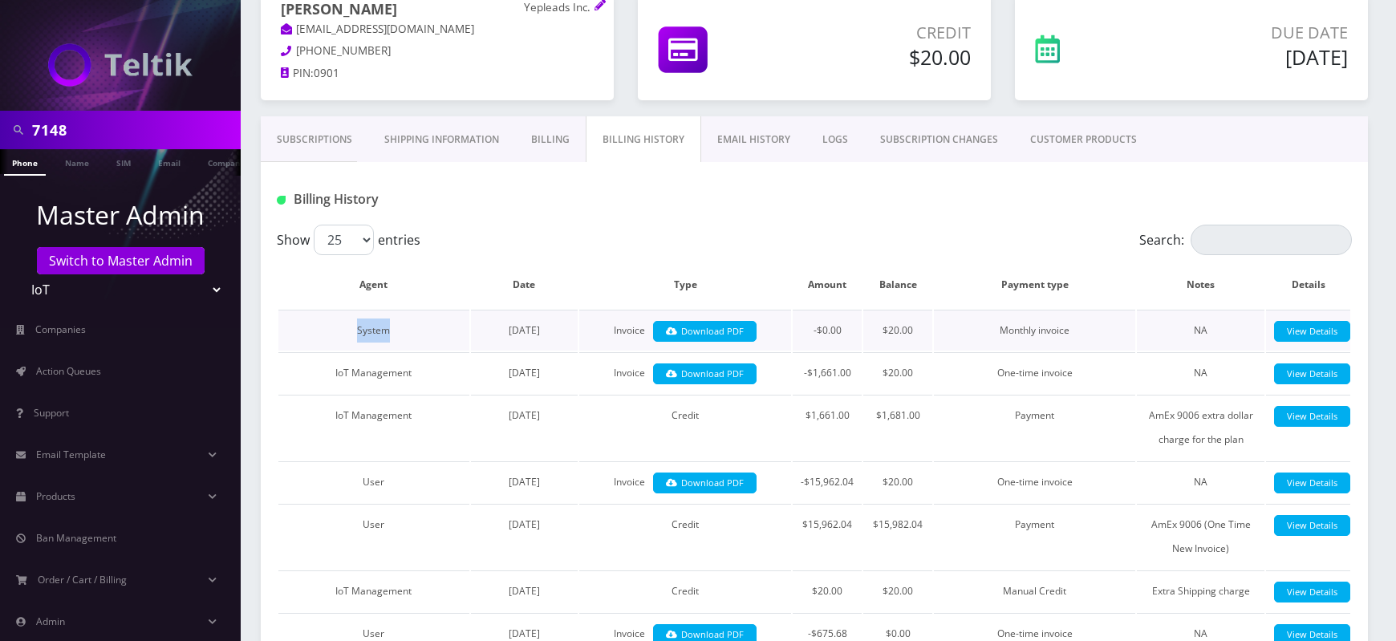
drag, startPoint x: 357, startPoint y: 330, endPoint x: 399, endPoint y: 331, distance: 42.5
click at [399, 331] on td "System" at bounding box center [373, 330] width 191 height 41
copy td "System"
drag, startPoint x: 999, startPoint y: 330, endPoint x: 1089, endPoint y: 330, distance: 89.0
click at [1089, 330] on td "Monthly invoice" at bounding box center [1034, 330] width 201 height 41
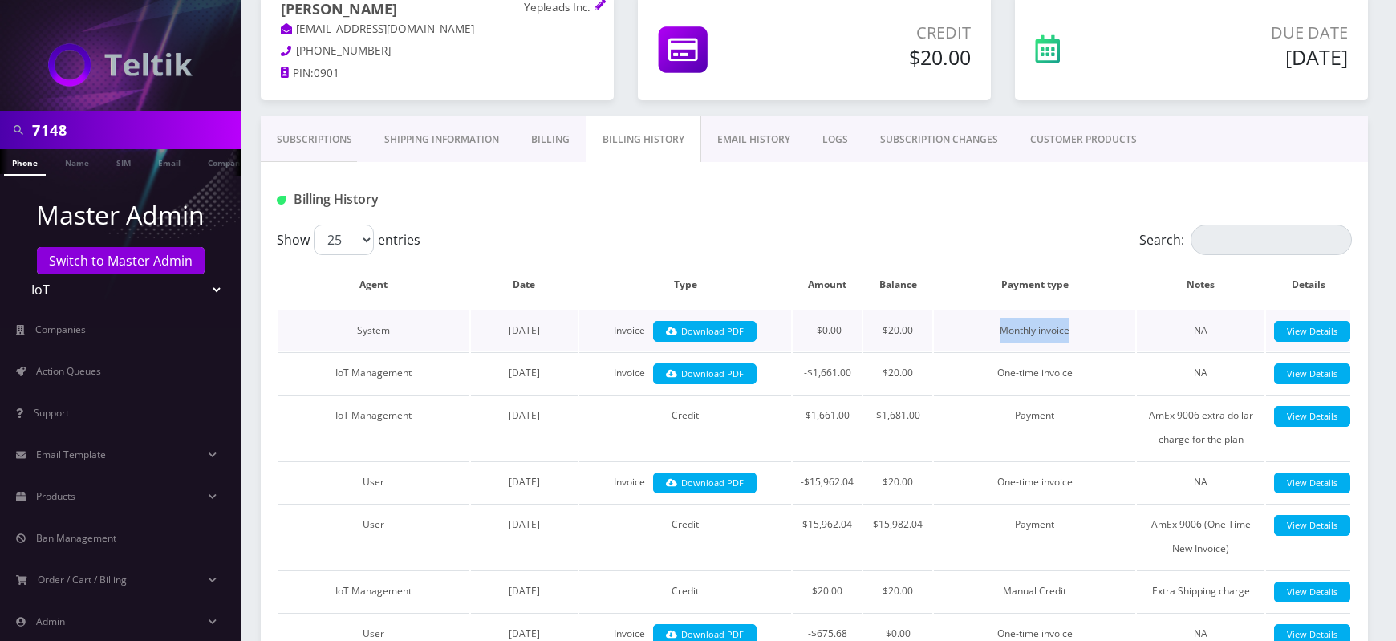
copy td "Monthly invoice"
drag, startPoint x: 355, startPoint y: 332, endPoint x: 389, endPoint y: 328, distance: 34.7
click at [389, 328] on td "System" at bounding box center [373, 330] width 191 height 41
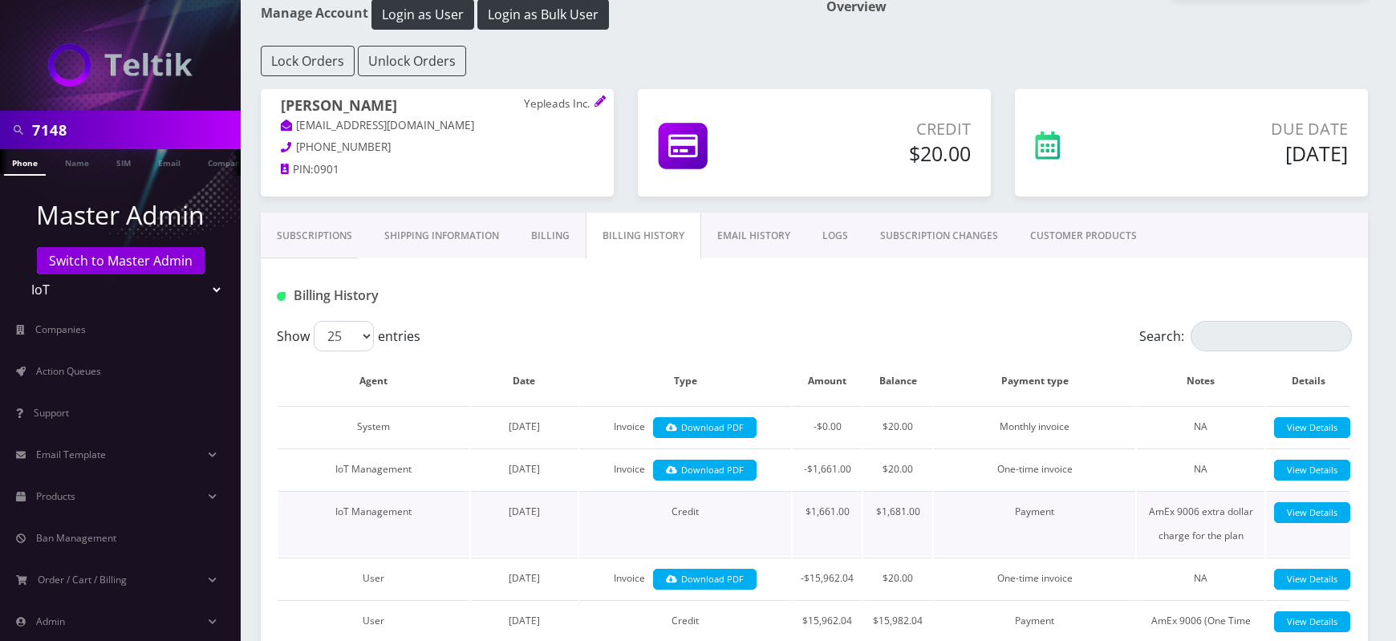
scroll to position [64, 0]
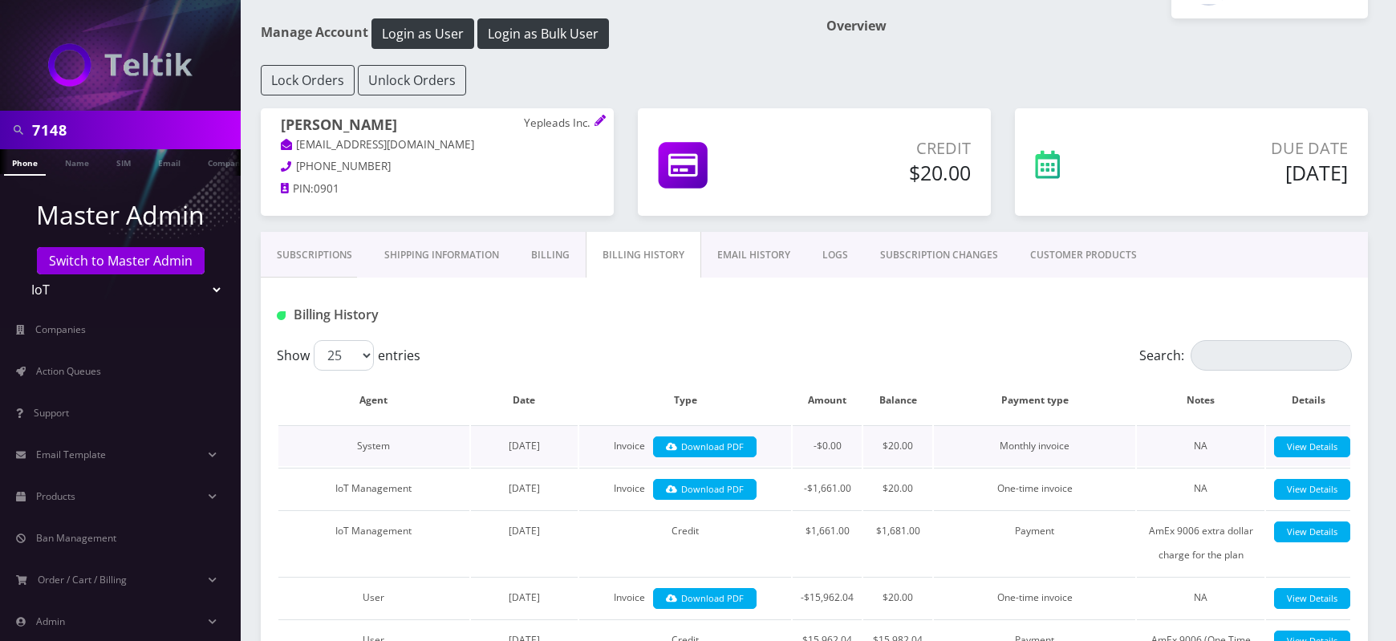
click at [377, 444] on td "System" at bounding box center [373, 445] width 191 height 41
copy td "System"
drag, startPoint x: 361, startPoint y: 398, endPoint x: 396, endPoint y: 395, distance: 35.4
click at [396, 395] on th "Agent" at bounding box center [373, 400] width 191 height 47
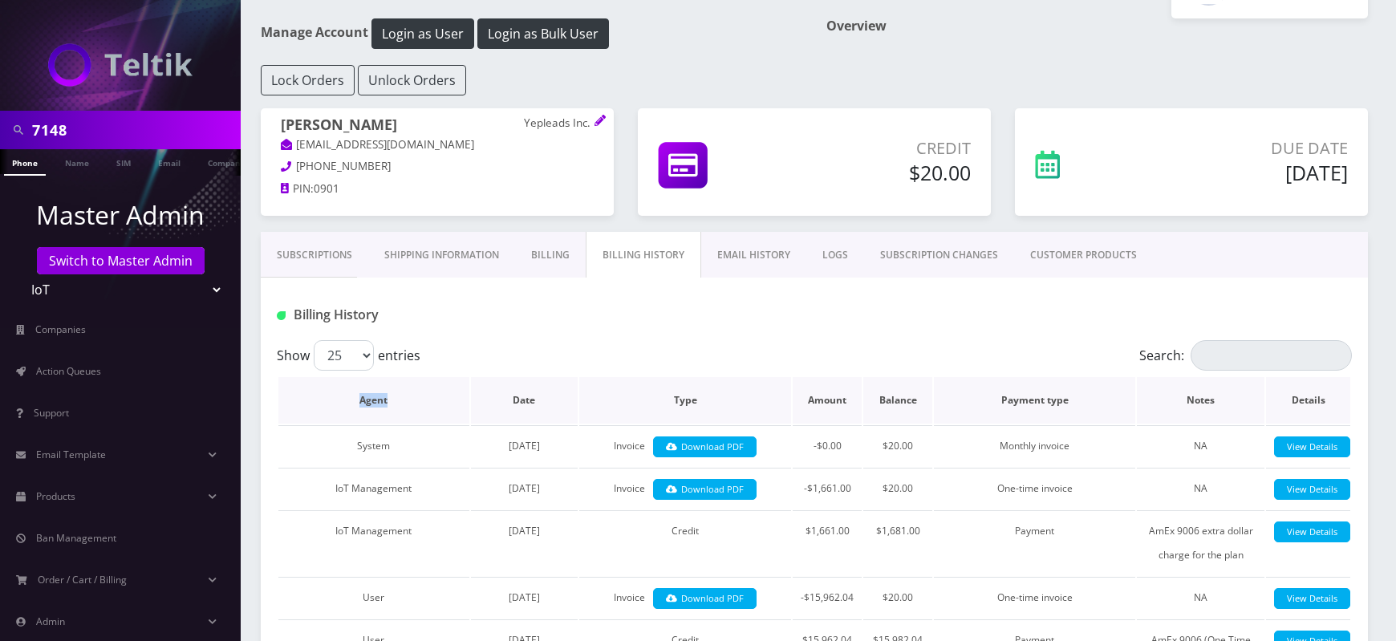
copy th "Agent"
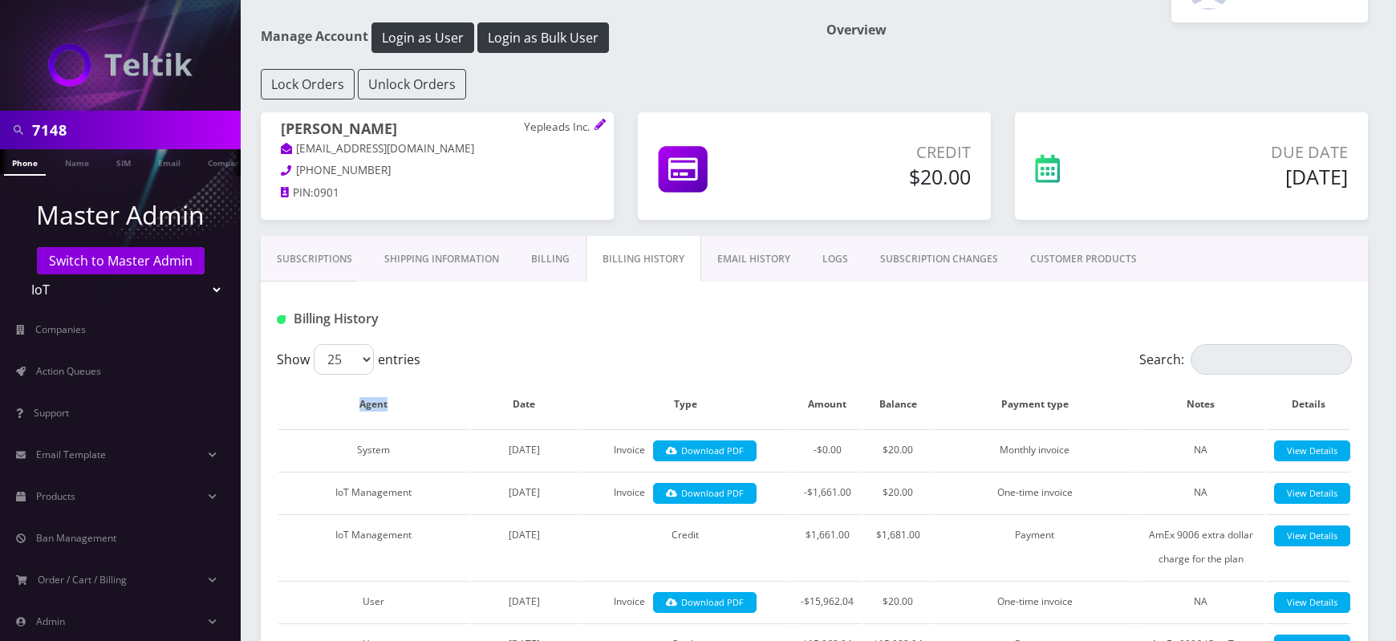
scroll to position [73, 0]
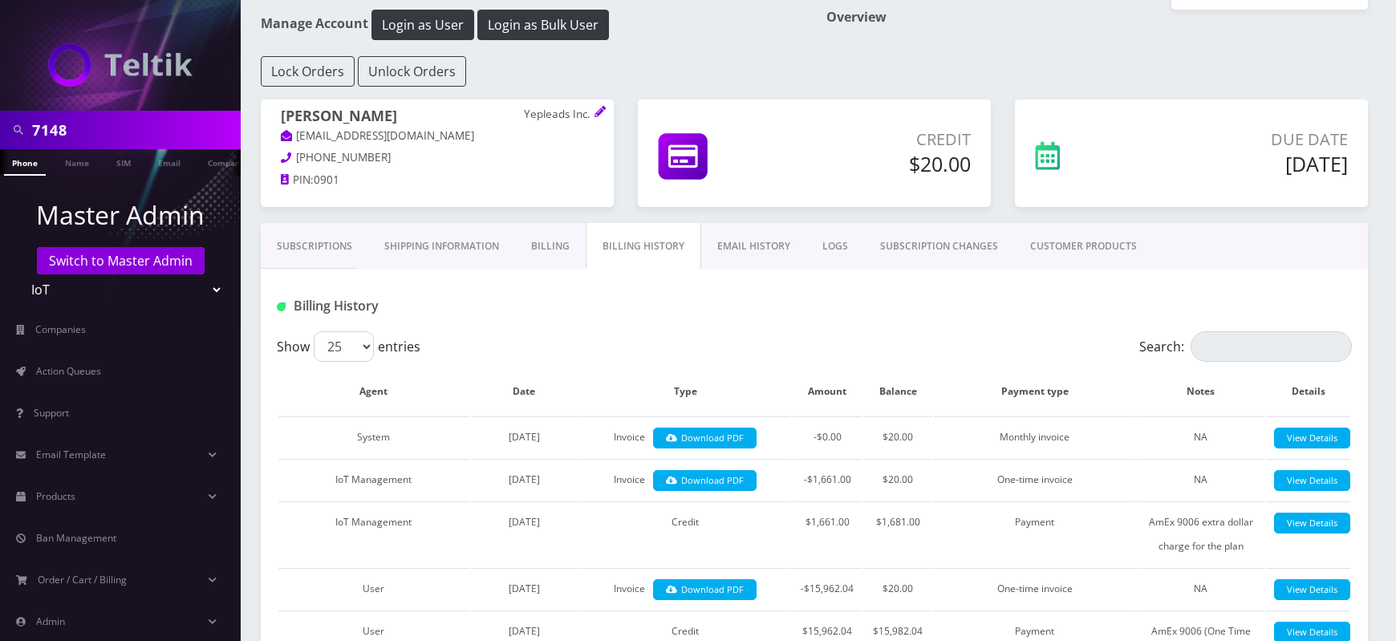
click at [34, 132] on input "7148" at bounding box center [134, 130] width 205 height 30
click at [1302, 440] on link "View Details" at bounding box center [1312, 439] width 76 height 22
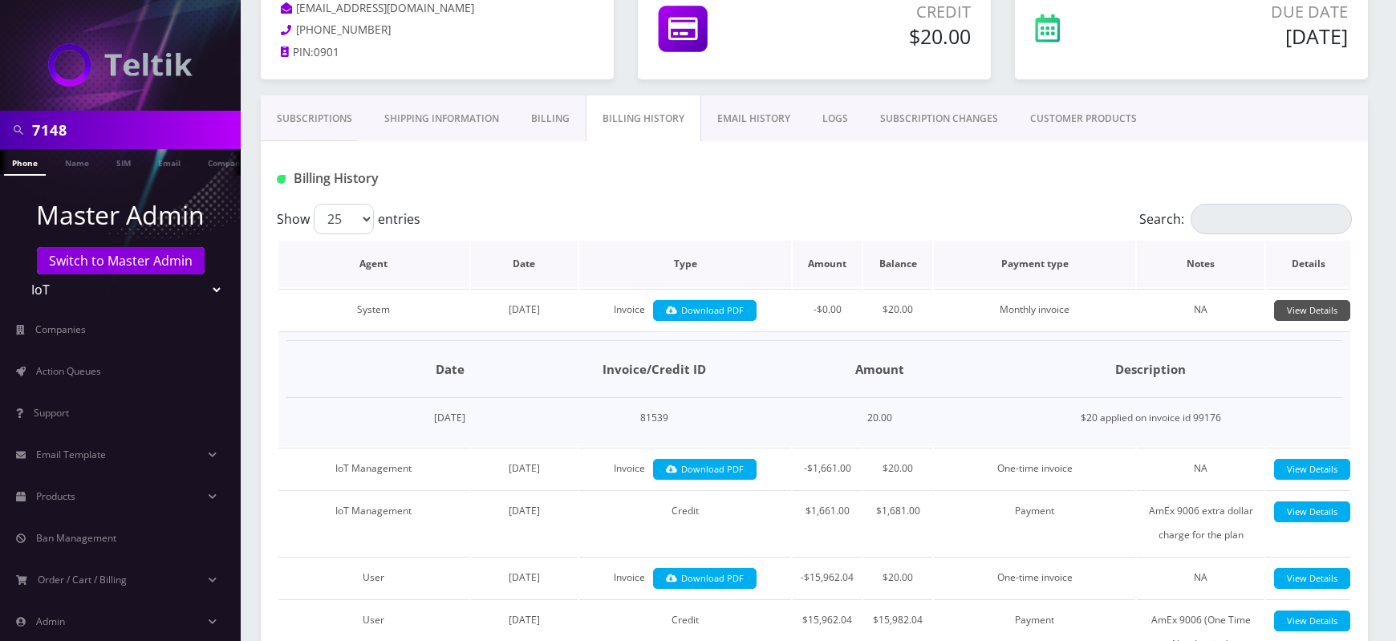
scroll to position [208, 0]
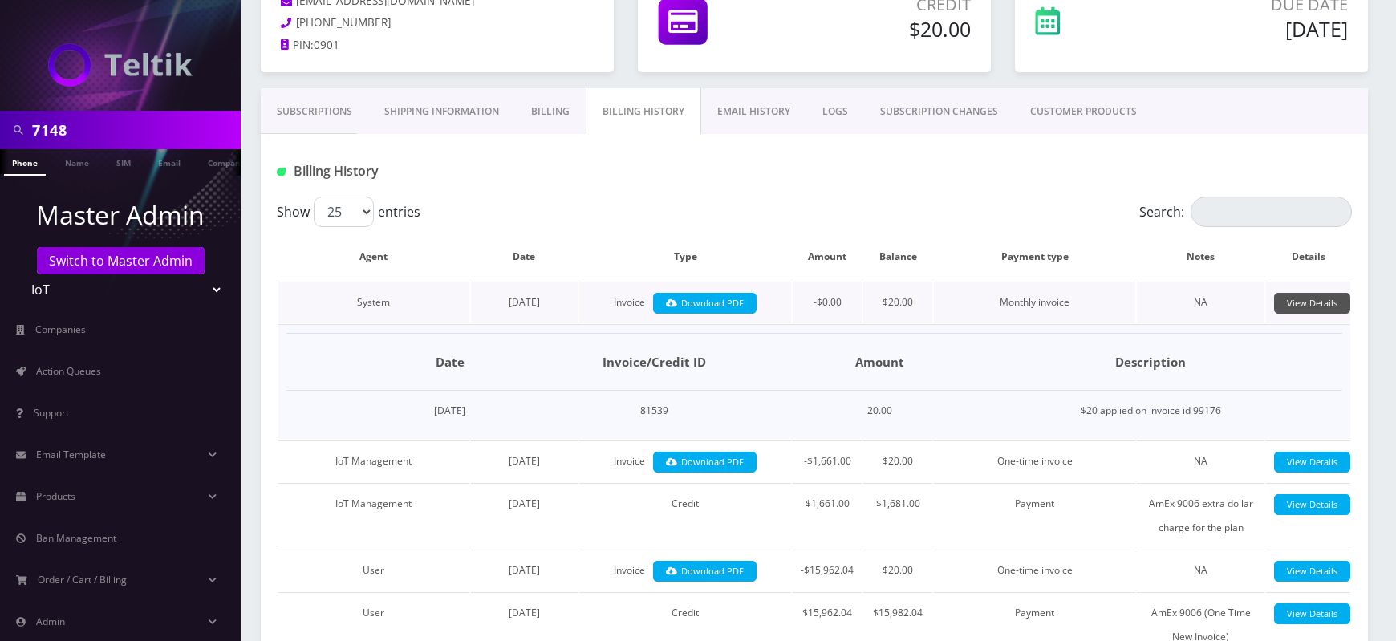
click at [1323, 307] on link "View Details" at bounding box center [1312, 304] width 76 height 22
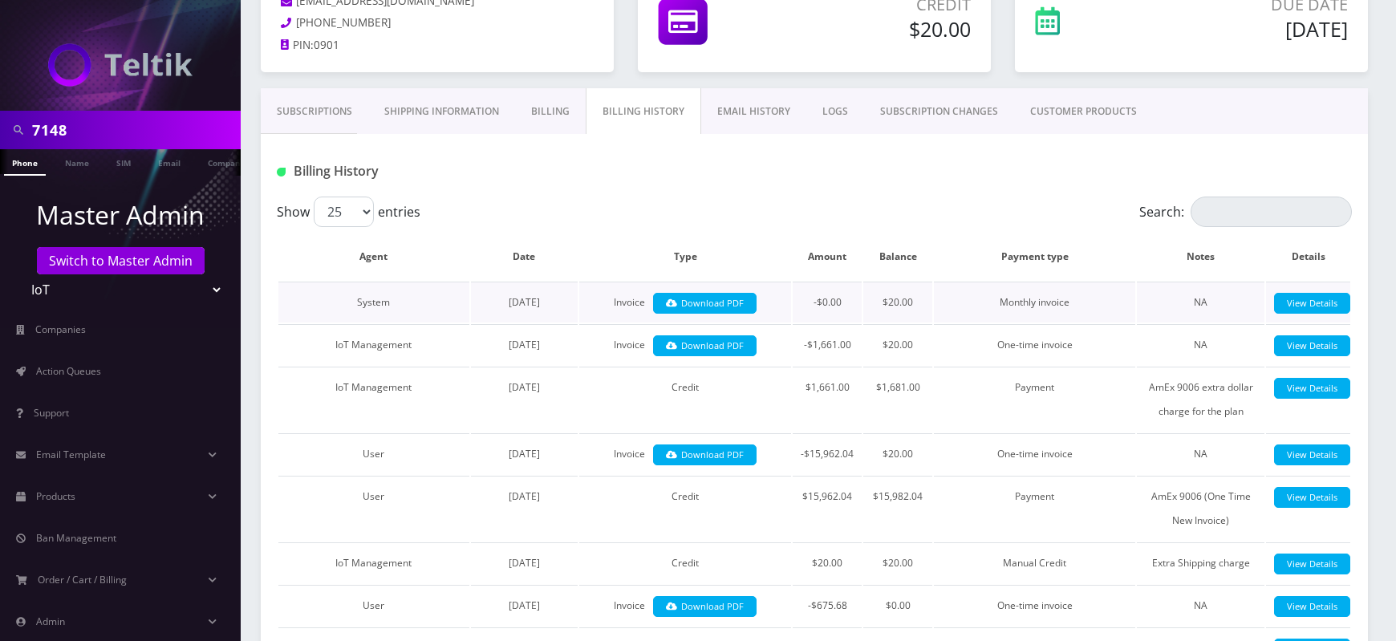
drag, startPoint x: 480, startPoint y: 298, endPoint x: 570, endPoint y: 301, distance: 89.9
click at [570, 301] on td "[DATE]" at bounding box center [524, 302] width 107 height 41
